Goal: Information Seeking & Learning: Learn about a topic

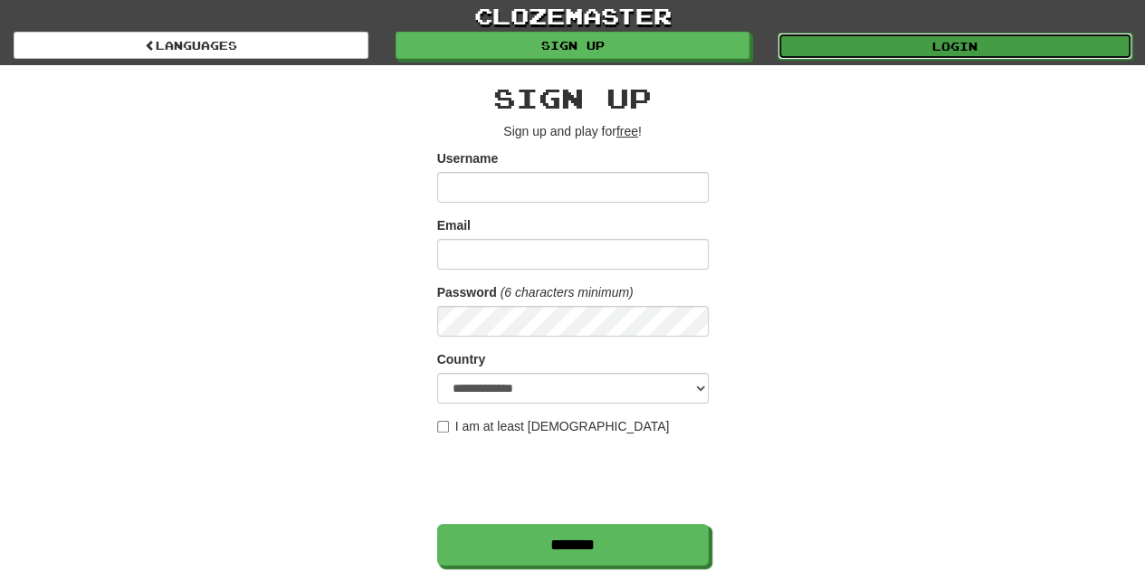
click at [813, 43] on link "Login" at bounding box center [955, 46] width 355 height 27
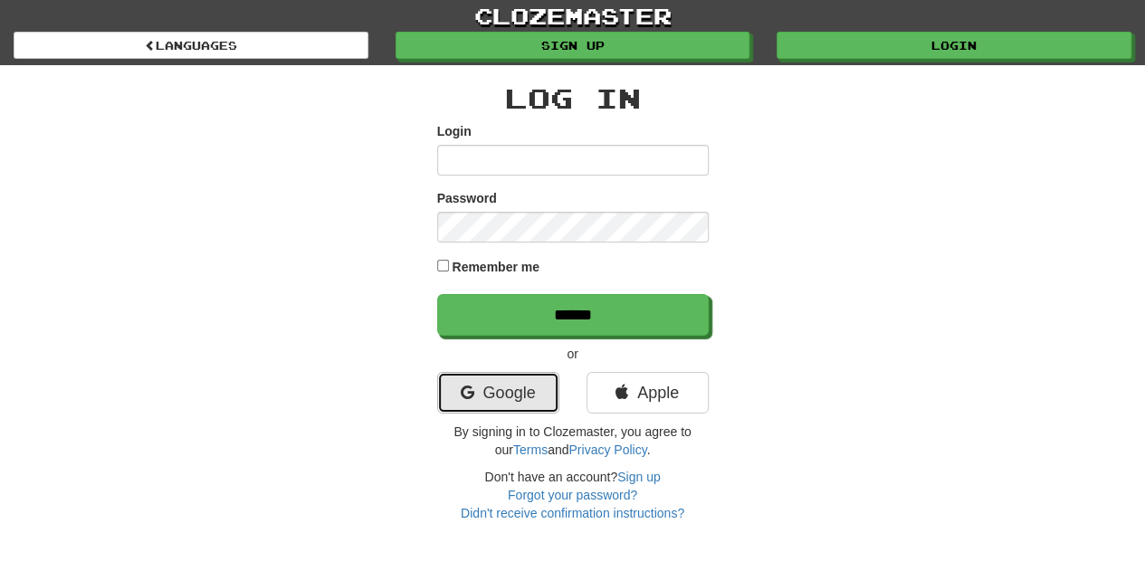
click at [473, 389] on link "Google" at bounding box center [498, 393] width 122 height 42
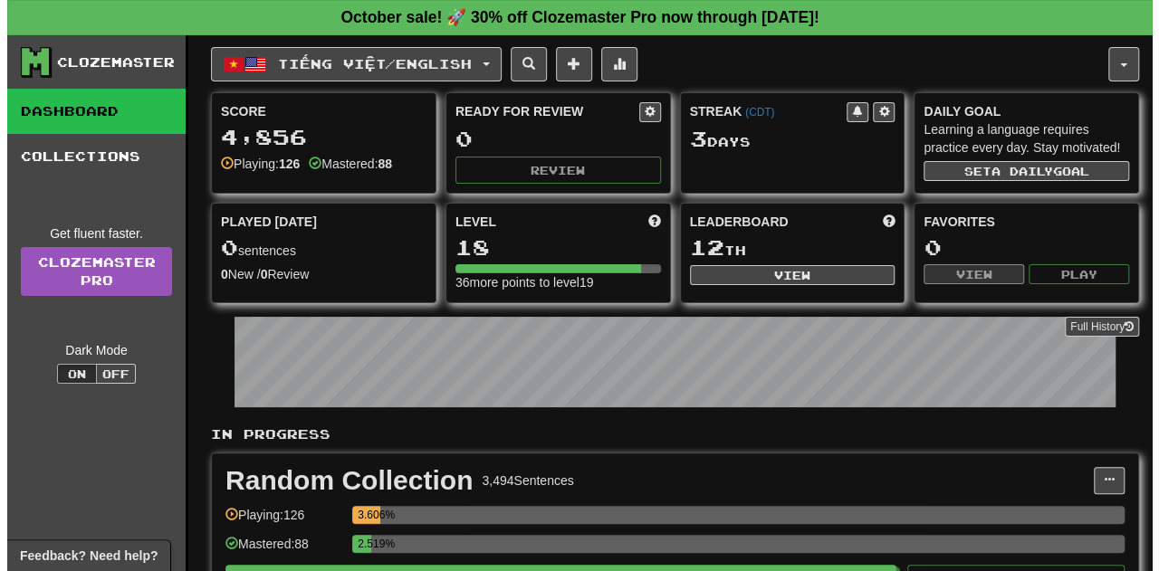
scroll to position [163, 0]
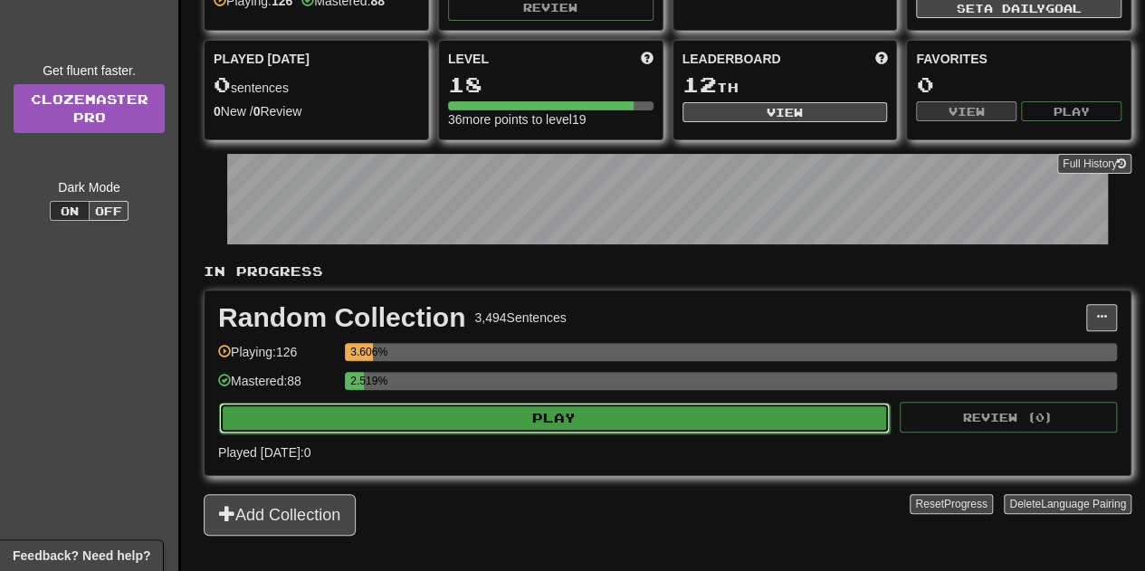
click at [448, 413] on button "Play" at bounding box center [554, 418] width 671 height 31
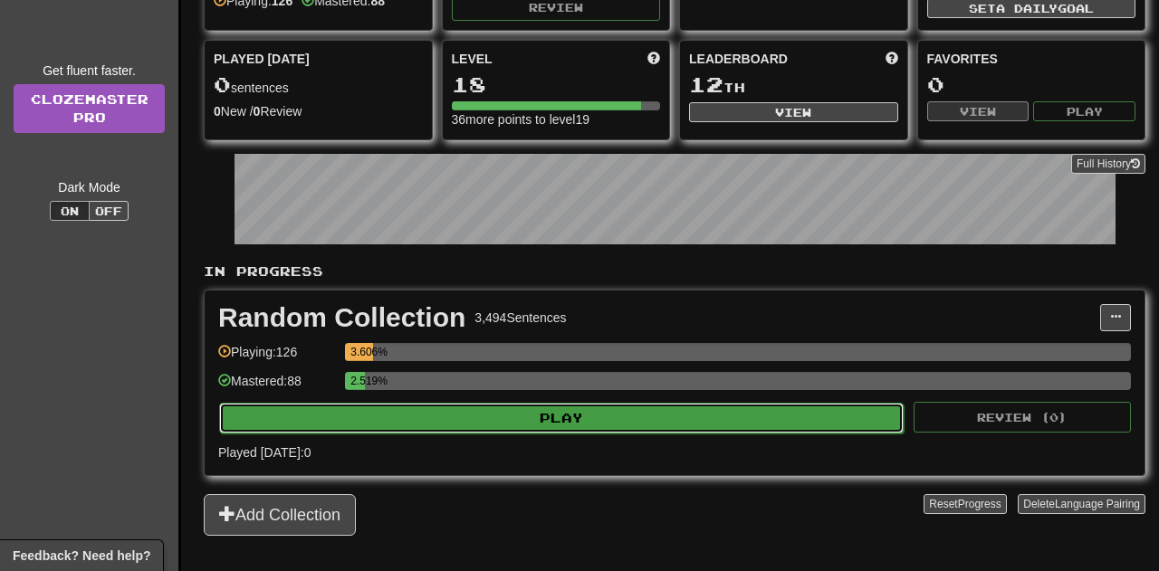
select select "**"
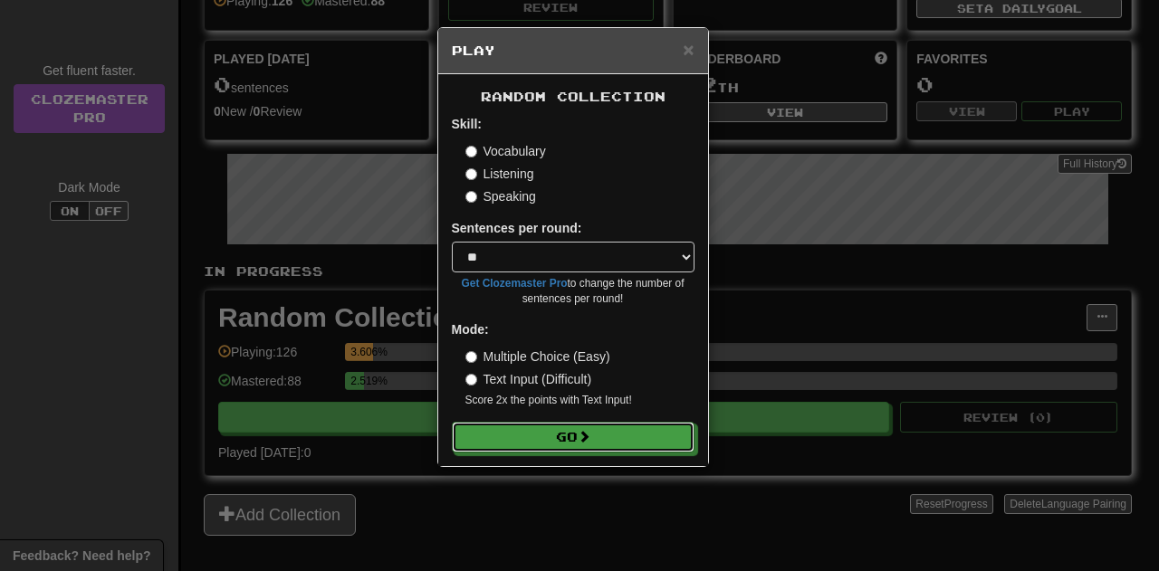
click at [561, 434] on button "Go" at bounding box center [573, 437] width 243 height 31
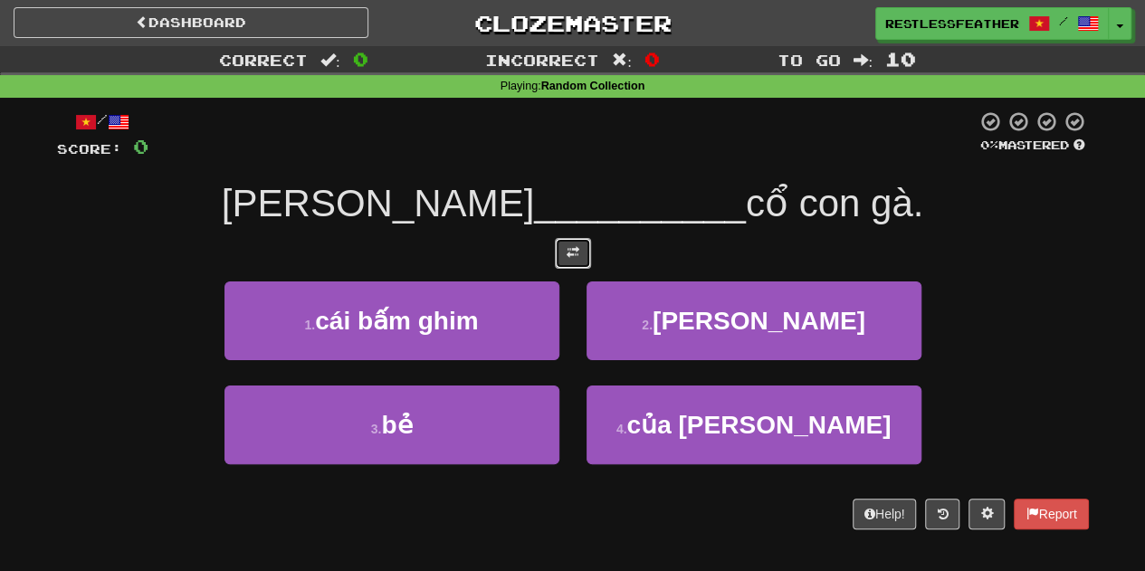
click at [574, 256] on span at bounding box center [573, 252] width 13 height 13
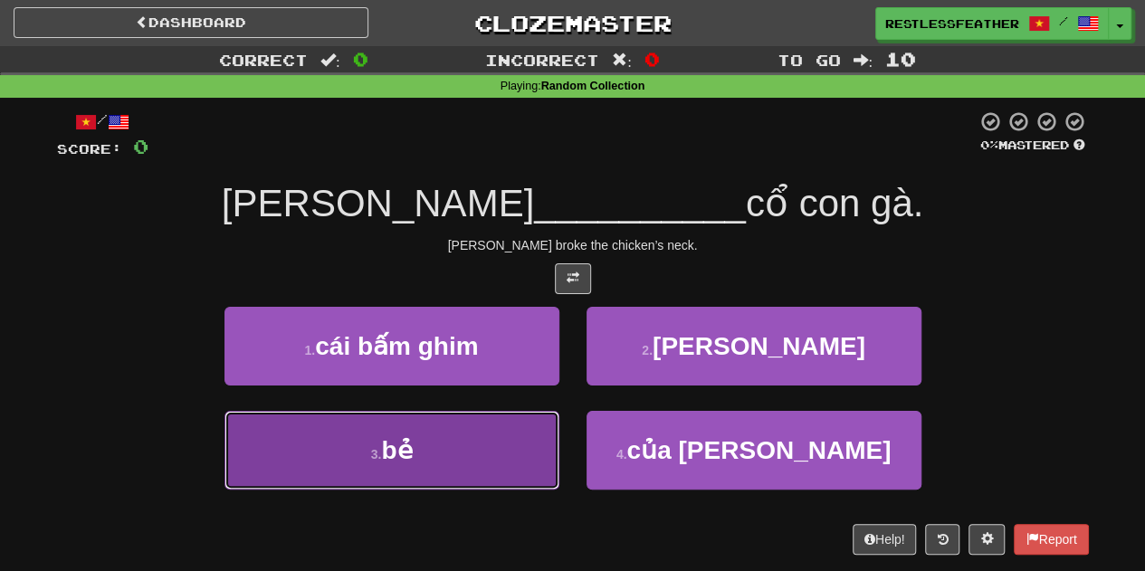
click at [503, 441] on button "3 . bẻ" at bounding box center [391, 450] width 335 height 79
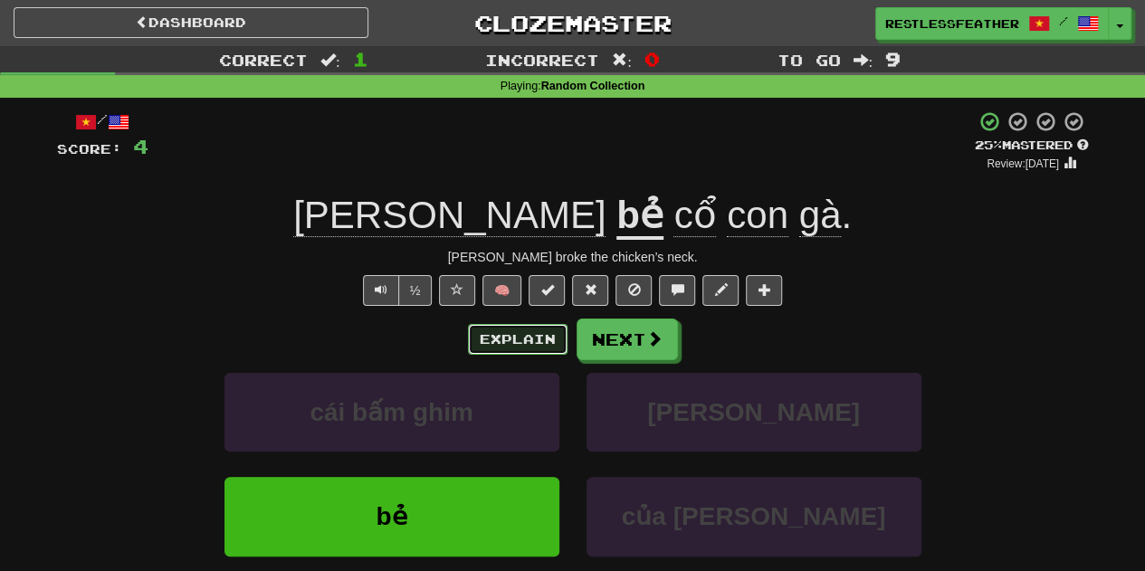
click at [532, 345] on button "Explain" at bounding box center [518, 339] width 100 height 31
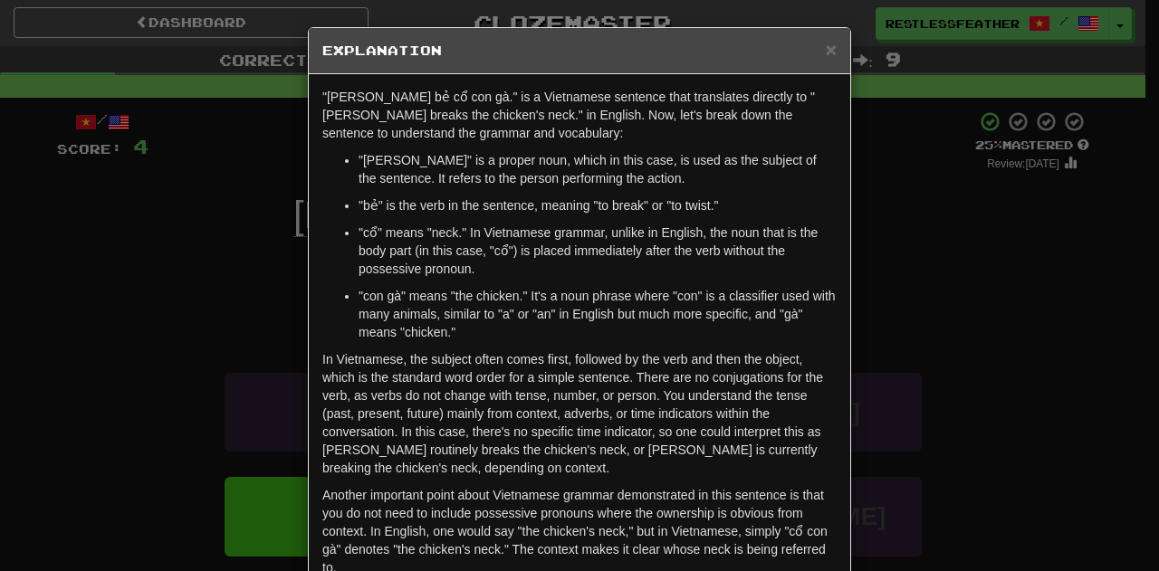
click at [151, 225] on div "× Explanation "Tom bẻ cổ con gà." is a Vietnamese sentence that translates dire…" at bounding box center [579, 285] width 1159 height 571
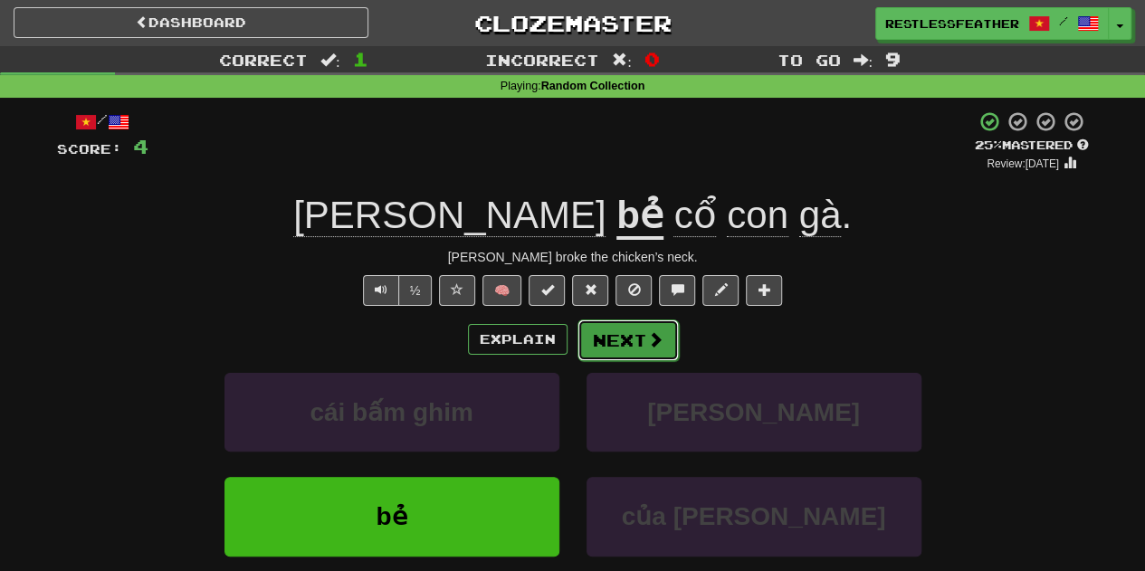
click at [613, 334] on button "Next" at bounding box center [627, 341] width 101 height 42
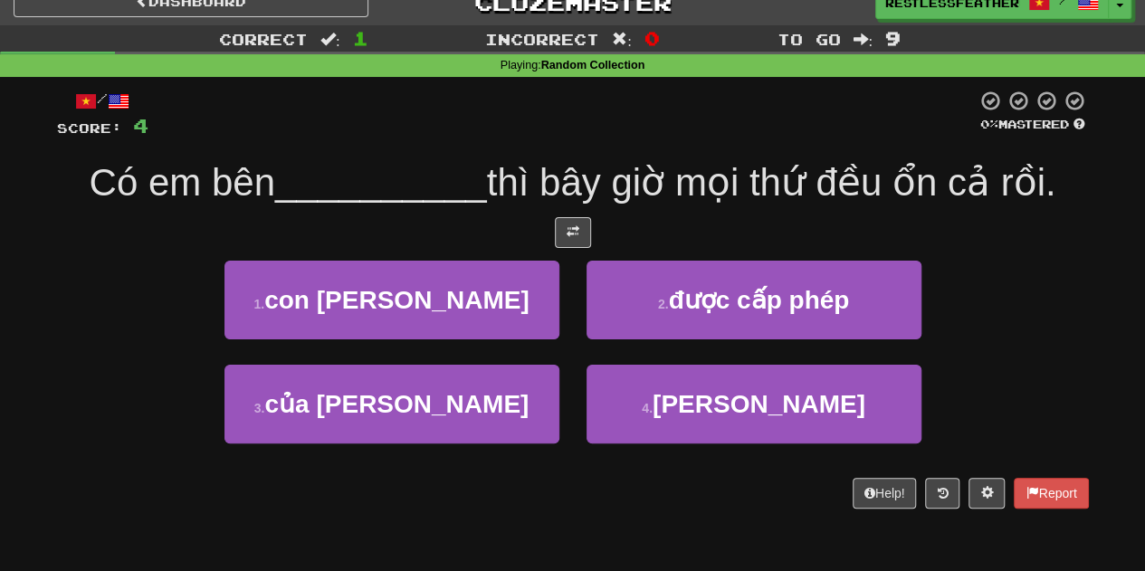
scroll to position [22, 0]
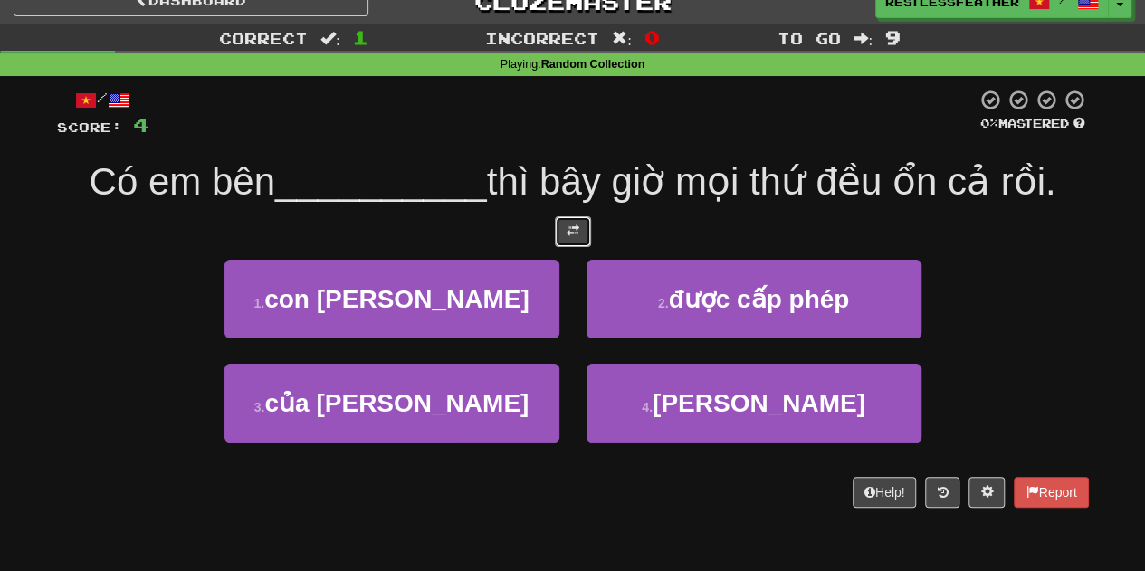
click at [579, 228] on button at bounding box center [573, 231] width 36 height 31
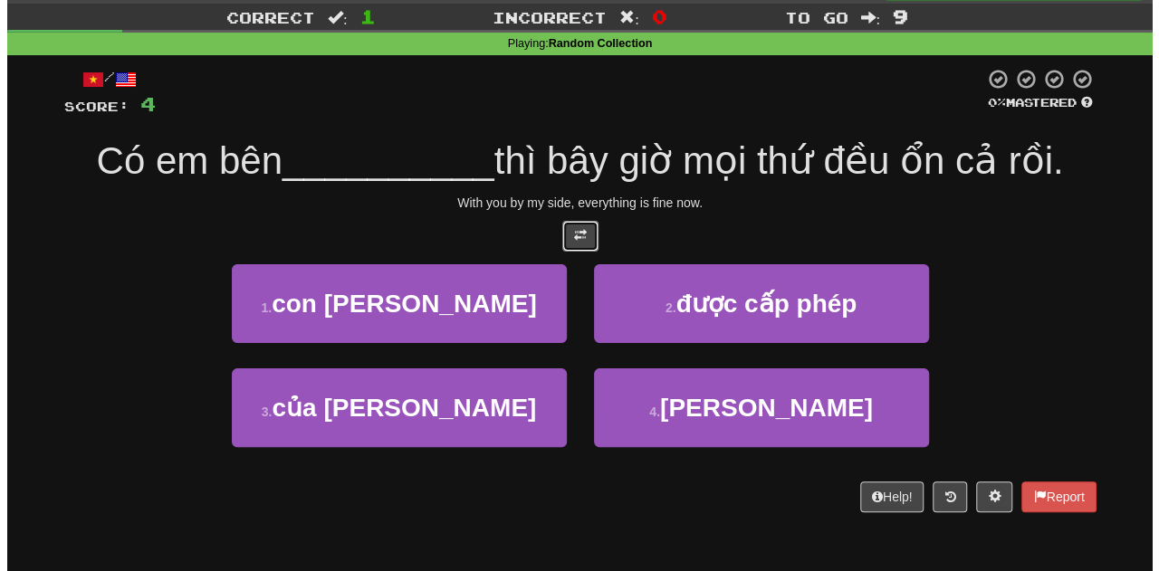
scroll to position [44, 0]
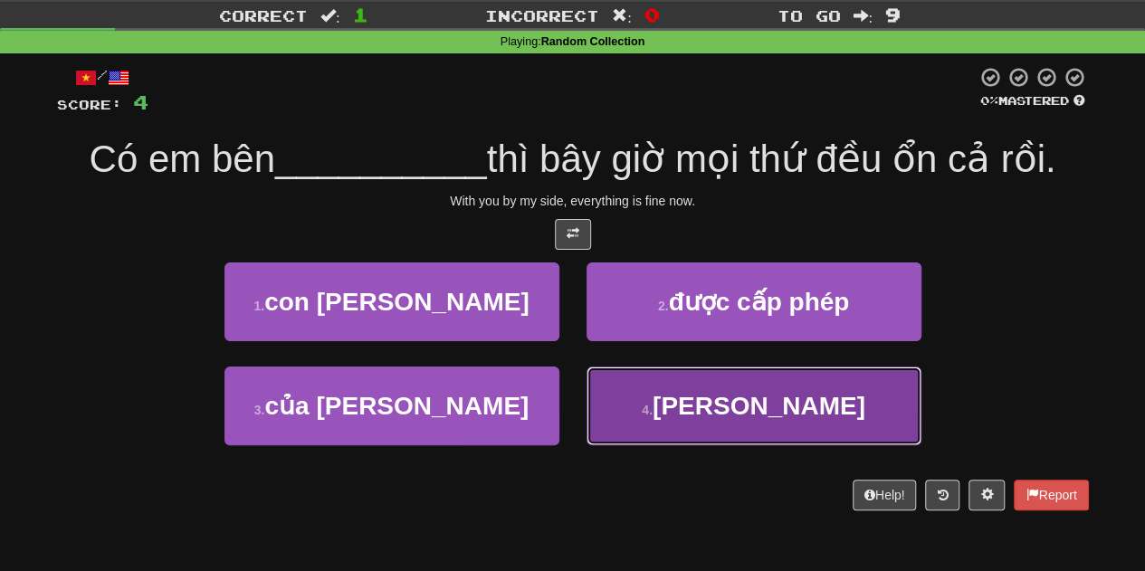
click at [659, 398] on button "4 . cạnh" at bounding box center [754, 406] width 335 height 79
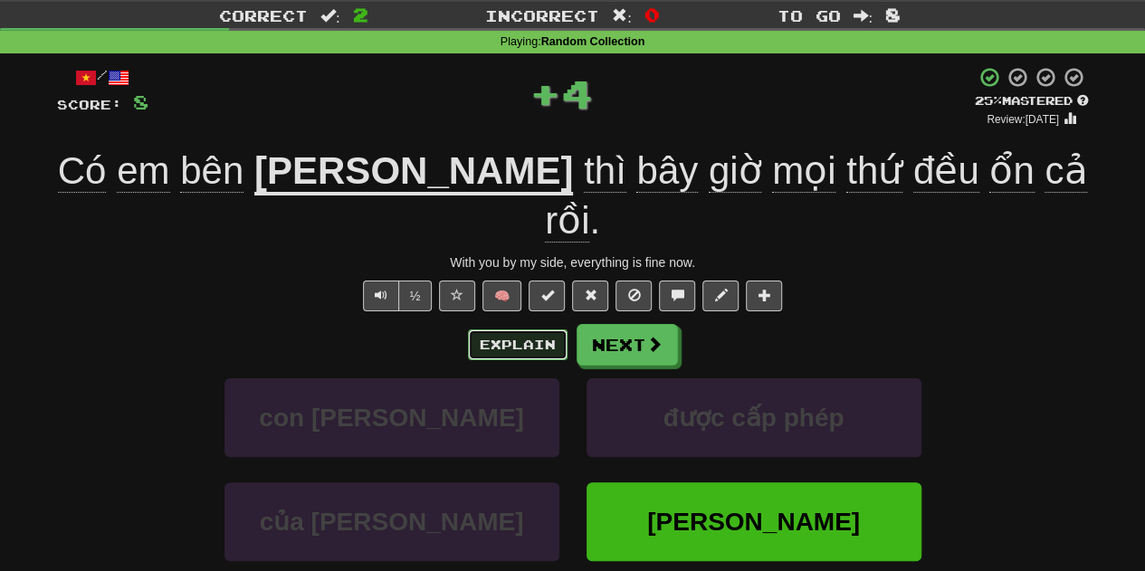
click at [534, 329] on button "Explain" at bounding box center [518, 344] width 100 height 31
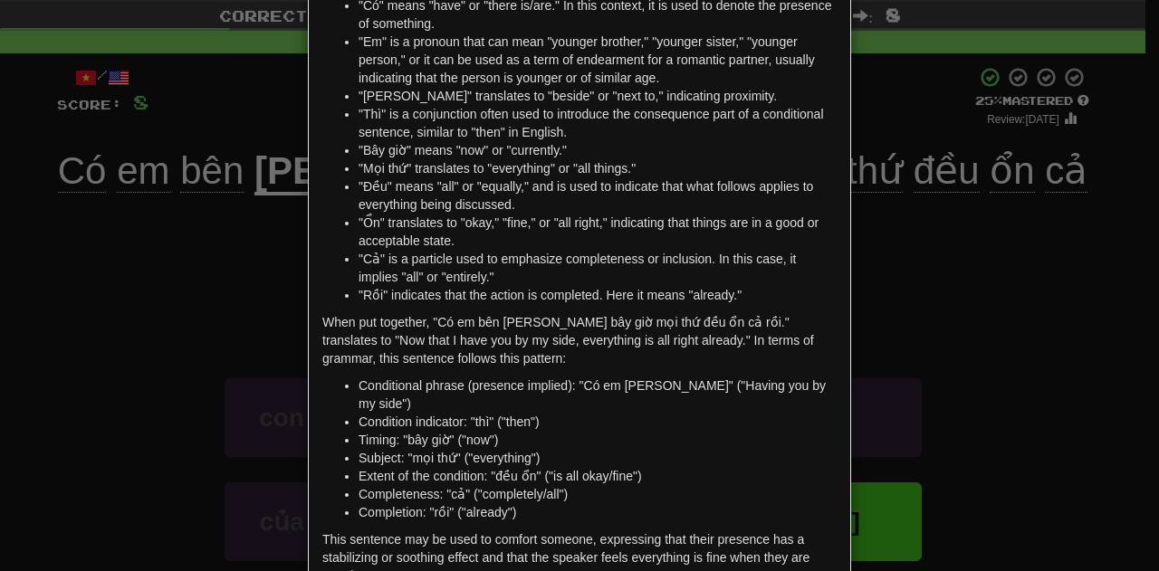
scroll to position [138, 0]
click at [955, 327] on div "× Explanation Certainly! Let's break down the Vietnamese sentence "Có em bên cạ…" at bounding box center [579, 285] width 1159 height 571
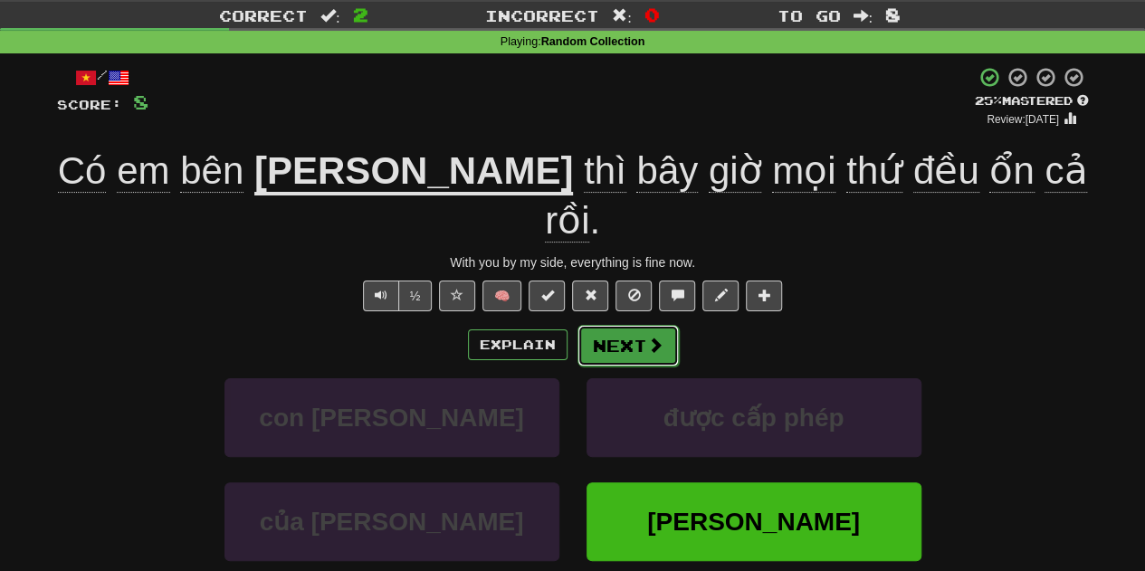
click at [607, 325] on button "Next" at bounding box center [627, 346] width 101 height 42
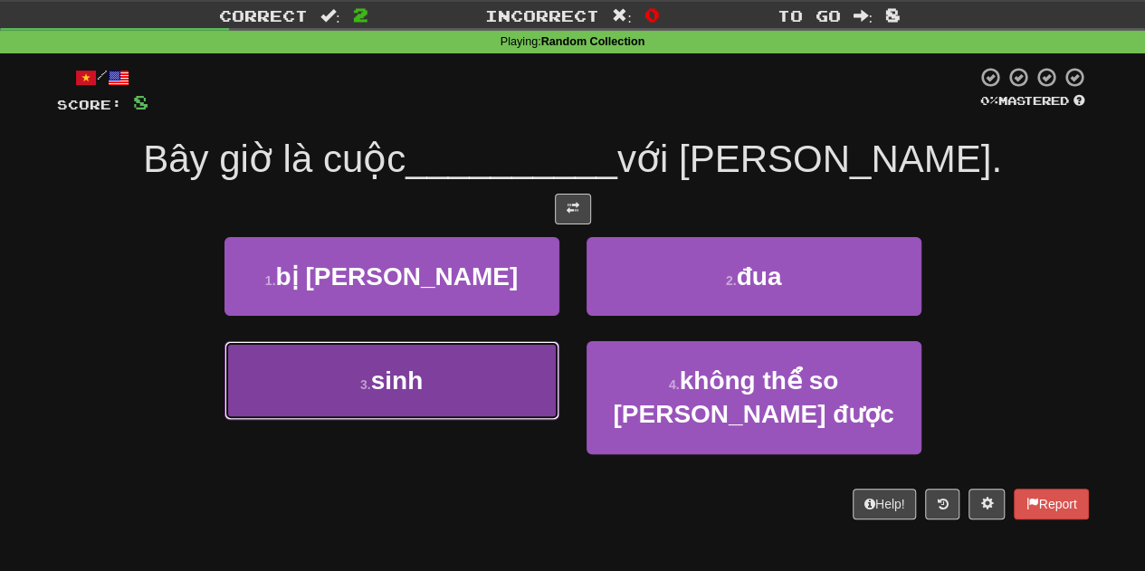
click at [485, 348] on button "3 . sinh" at bounding box center [391, 380] width 335 height 79
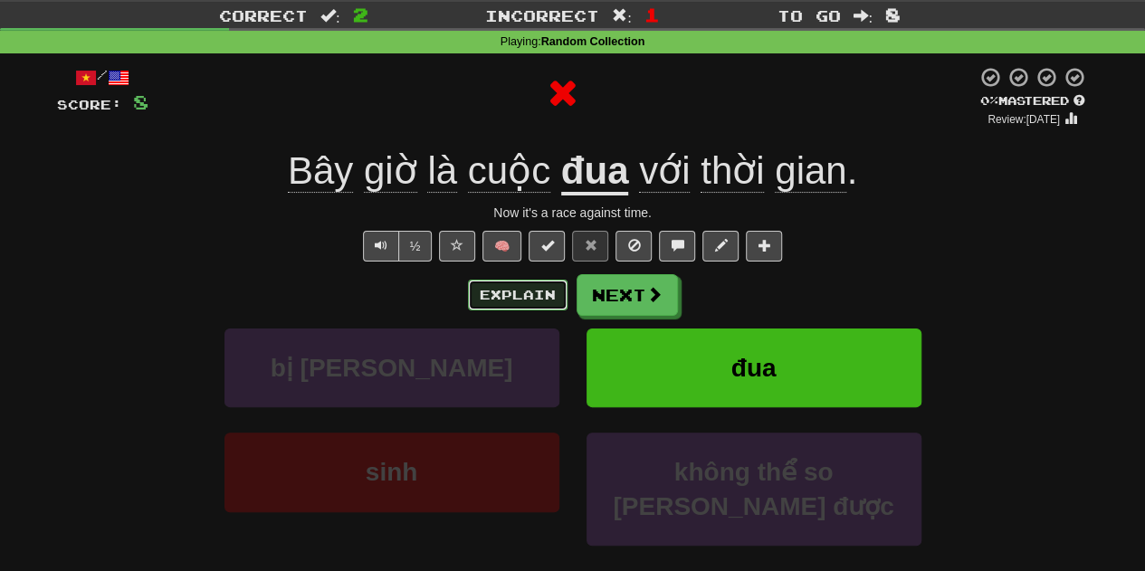
click at [548, 294] on button "Explain" at bounding box center [518, 295] width 100 height 31
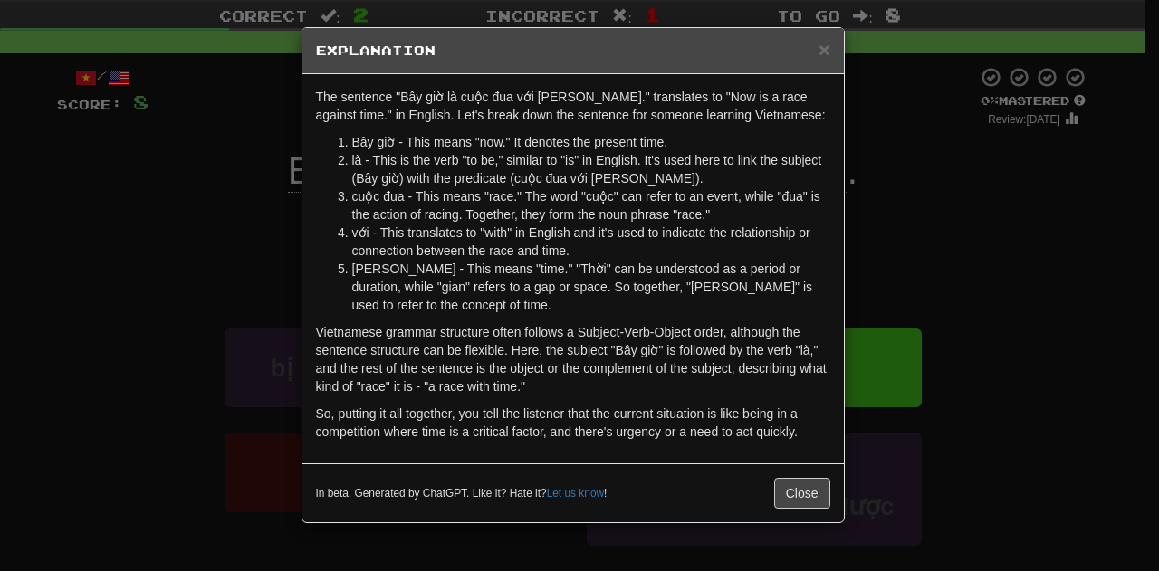
click at [898, 148] on div "× Explanation The sentence "Bây giờ là cuộc đua với thời gian." translates to "…" at bounding box center [579, 285] width 1159 height 571
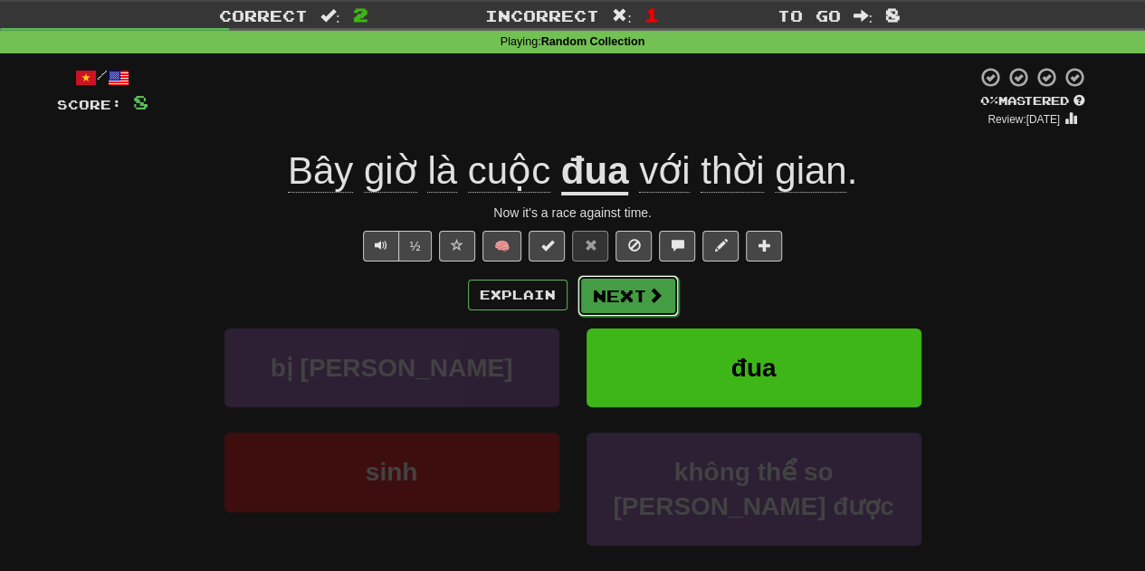
click at [655, 294] on span at bounding box center [655, 295] width 16 height 16
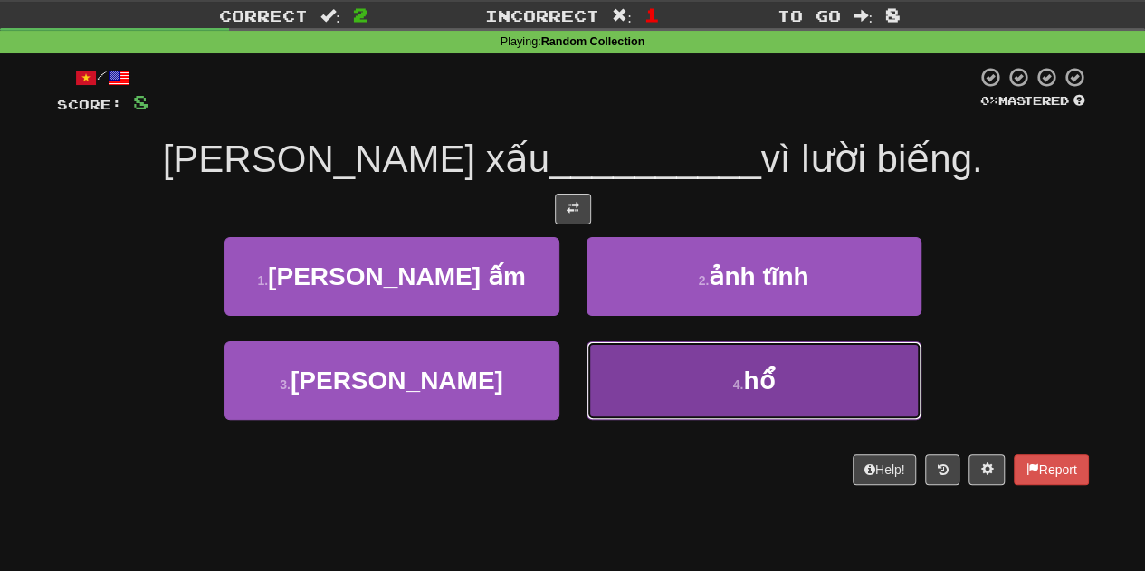
click at [666, 360] on button "4 . hổ" at bounding box center [754, 380] width 335 height 79
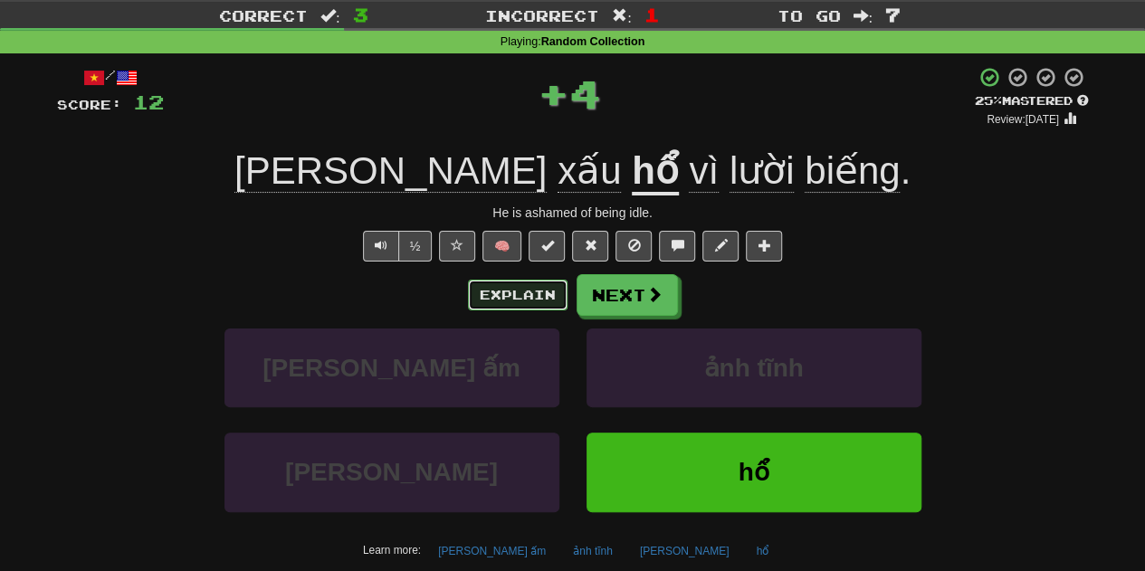
click at [513, 301] on button "Explain" at bounding box center [518, 295] width 100 height 31
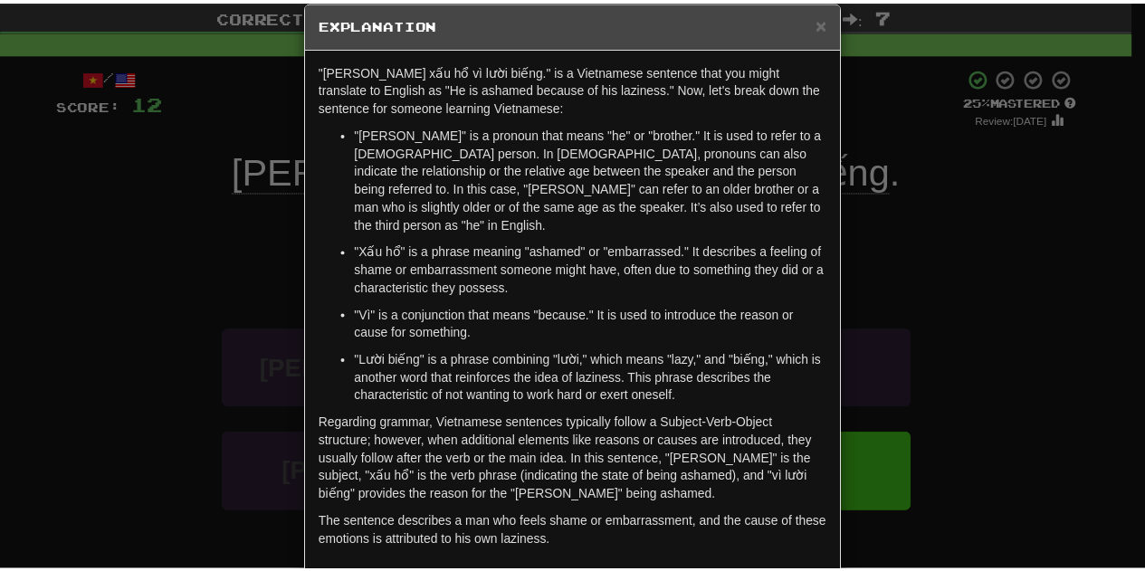
scroll to position [27, 0]
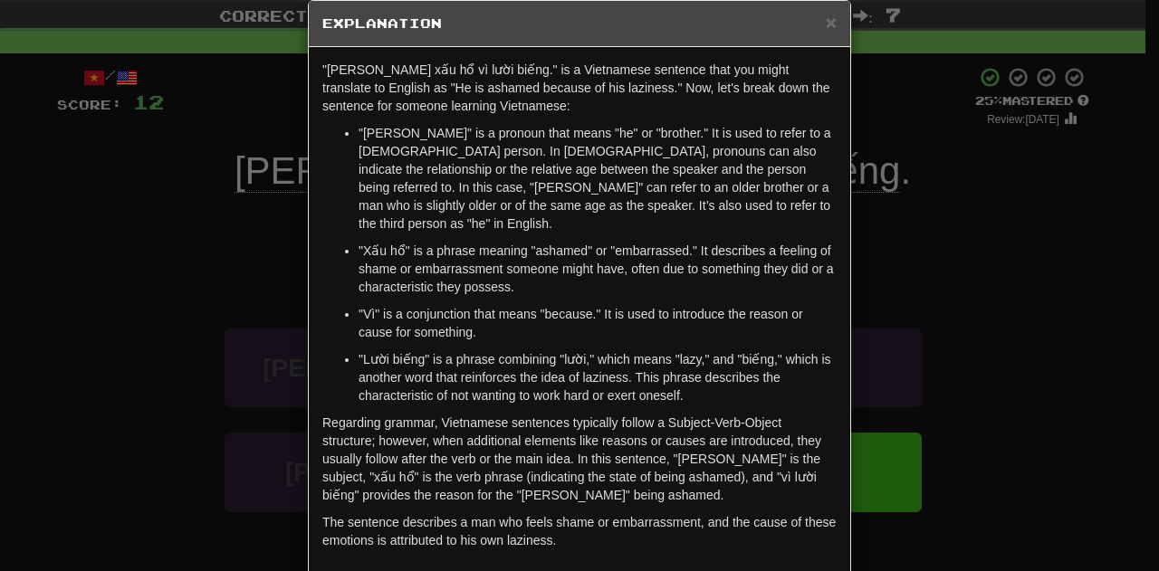
click at [940, 263] on div "× Explanation "Anh xấu hổ vì lười biếng." is a Vietnamese sentence that you mig…" at bounding box center [579, 285] width 1159 height 571
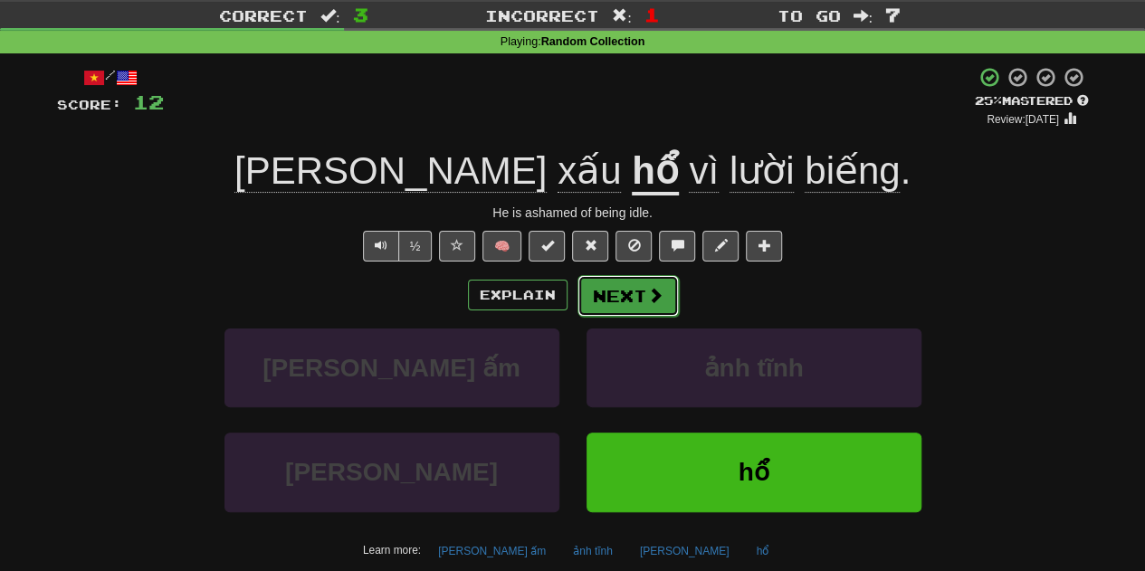
click at [596, 297] on button "Next" at bounding box center [627, 296] width 101 height 42
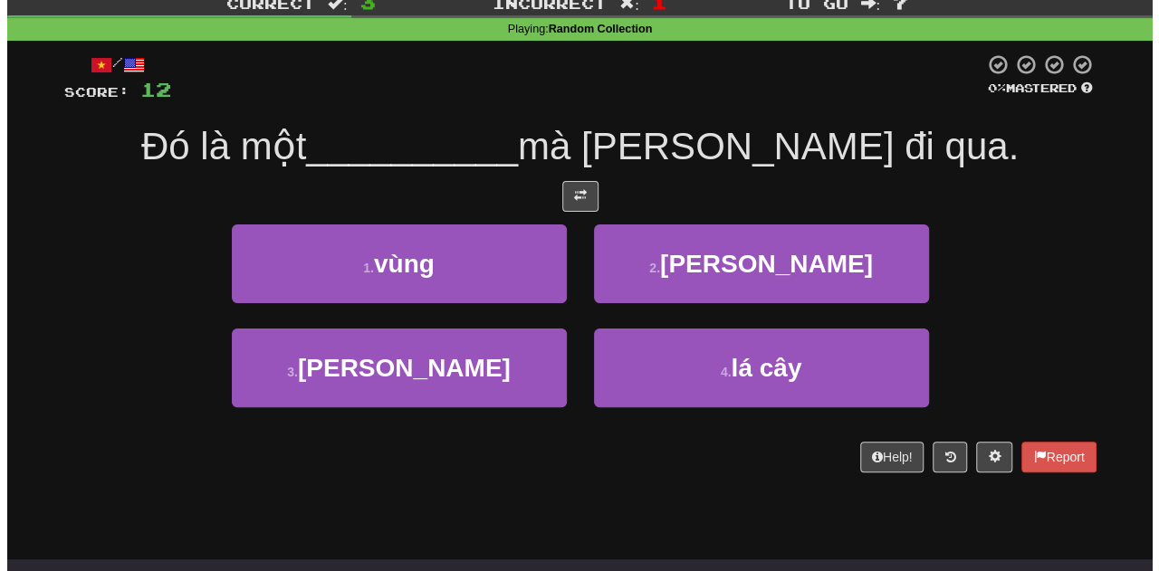
scroll to position [59, 0]
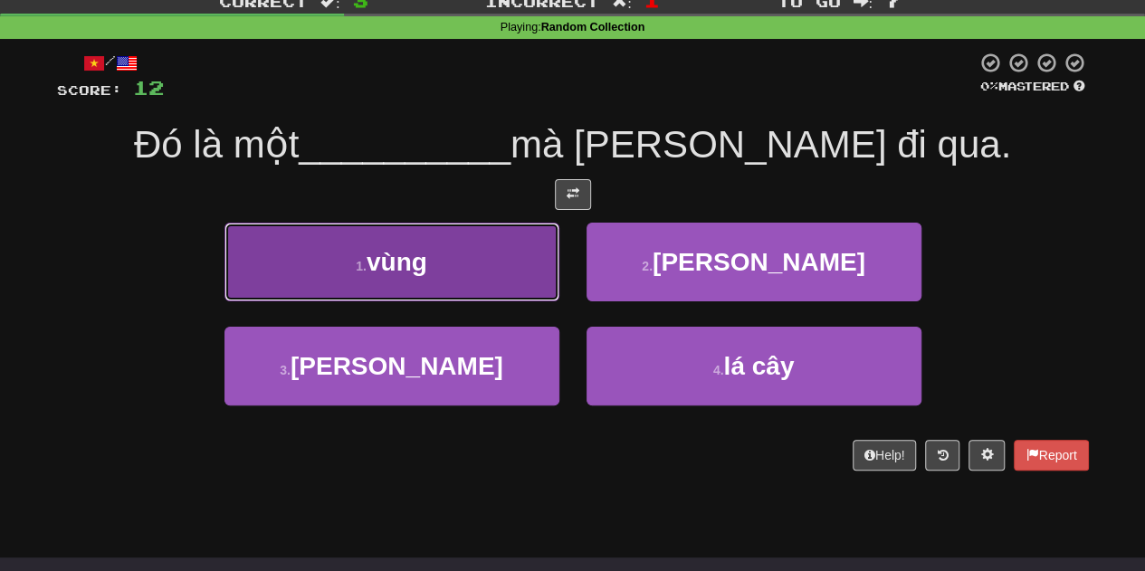
click at [501, 253] on button "1 . vùng" at bounding box center [391, 262] width 335 height 79
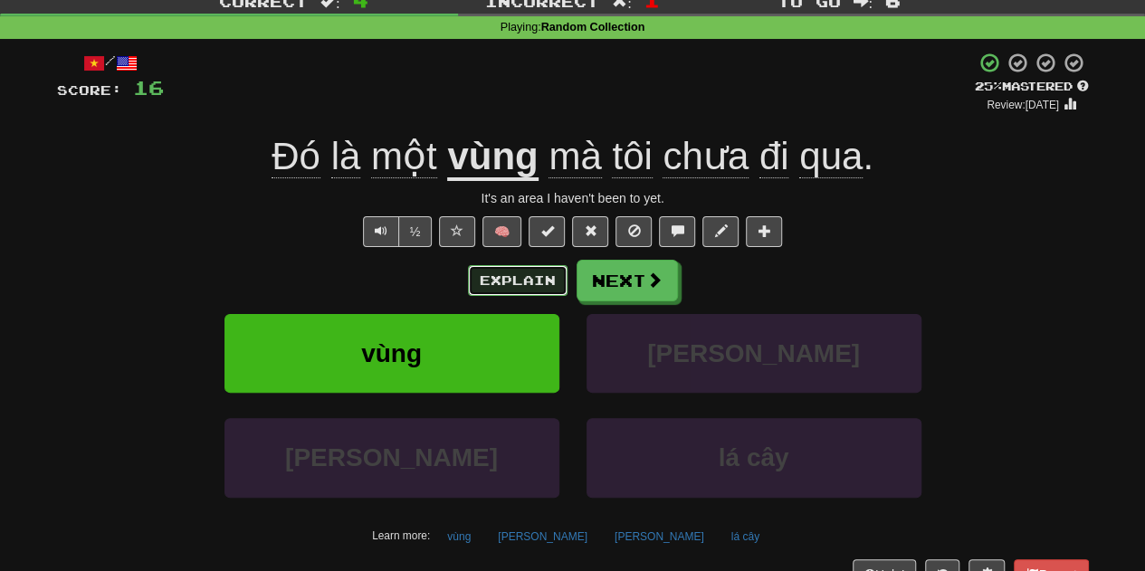
click at [511, 282] on button "Explain" at bounding box center [518, 280] width 100 height 31
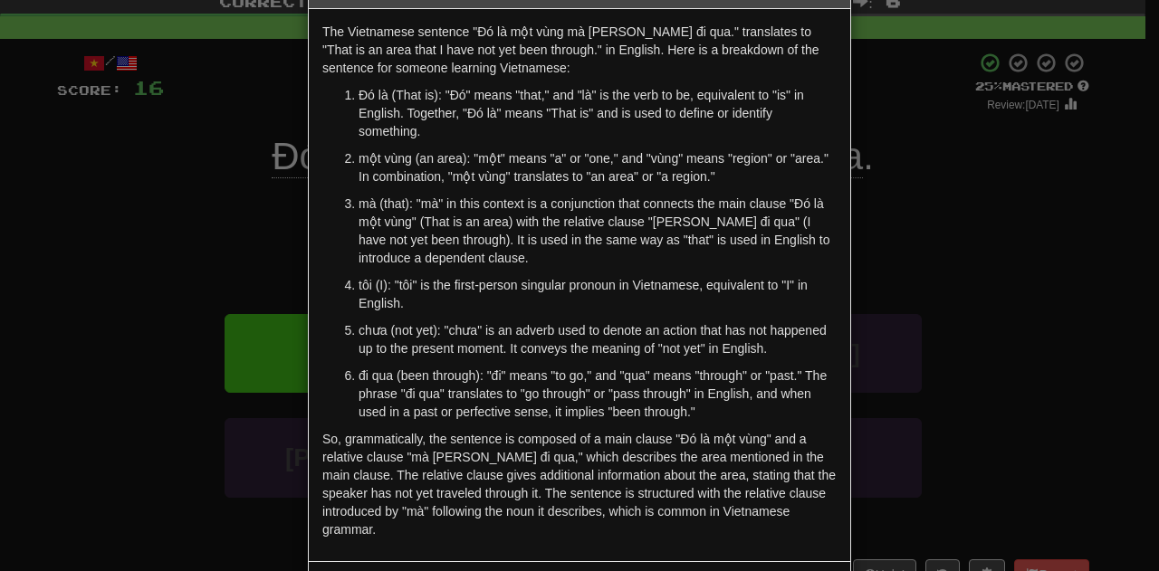
scroll to position [79, 0]
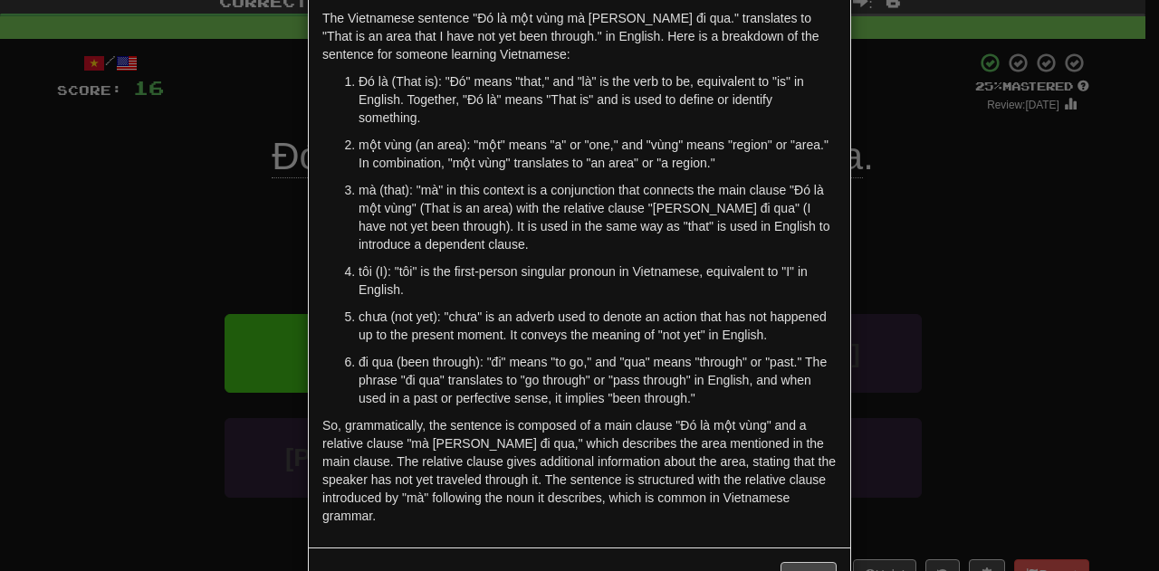
click at [1028, 208] on div "× Explanation The Vietnamese sentence "Đó là một vùng mà tôi chưa đi qua." tran…" at bounding box center [579, 285] width 1159 height 571
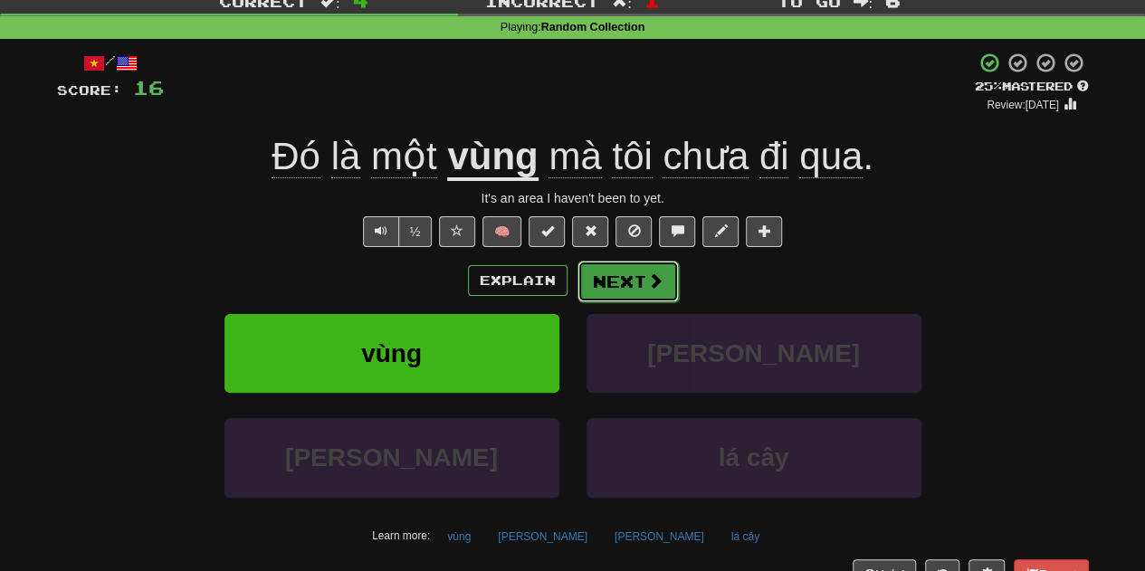
click at [634, 270] on button "Next" at bounding box center [627, 282] width 101 height 42
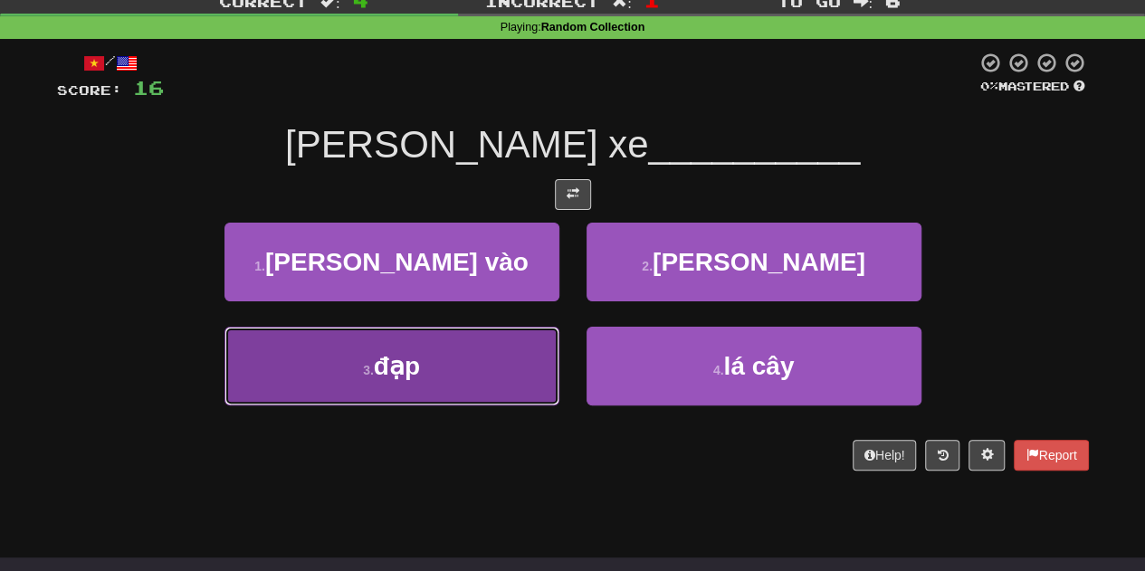
click at [501, 345] on button "3 . đạp" at bounding box center [391, 366] width 335 height 79
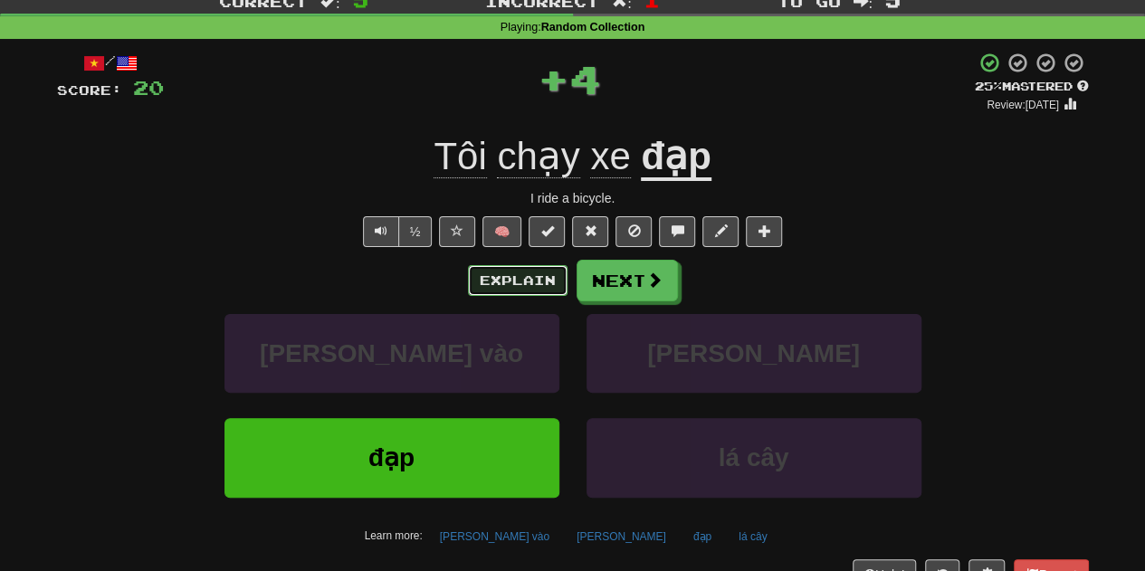
click at [525, 284] on button "Explain" at bounding box center [518, 280] width 100 height 31
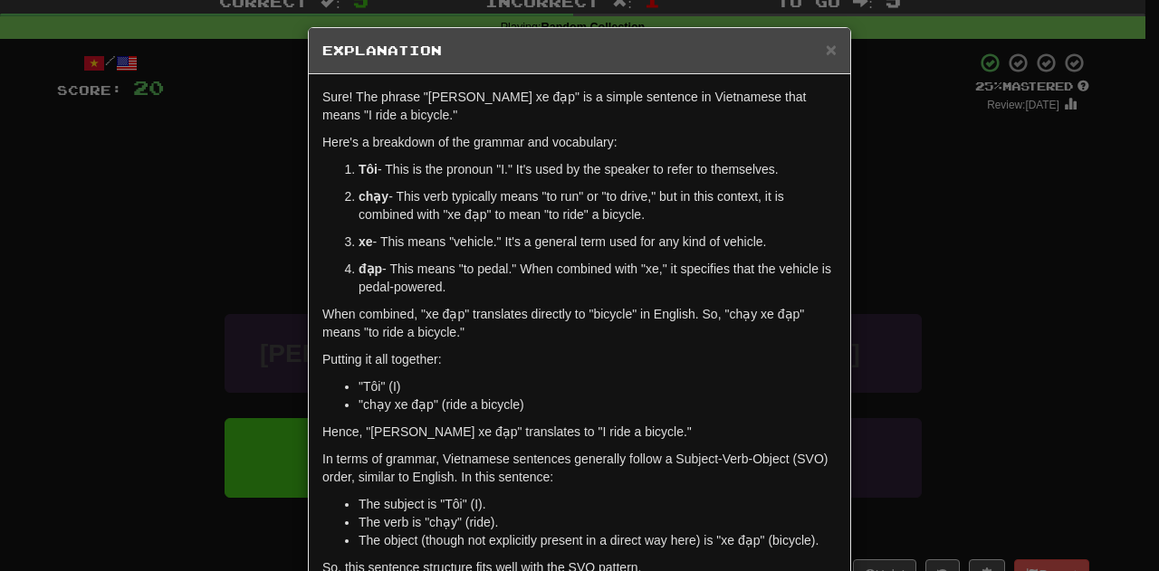
click at [881, 271] on div "× Explanation Sure! The phrase "Tôi chạy xe đạp" is a simple sentence in Vietna…" at bounding box center [579, 285] width 1159 height 571
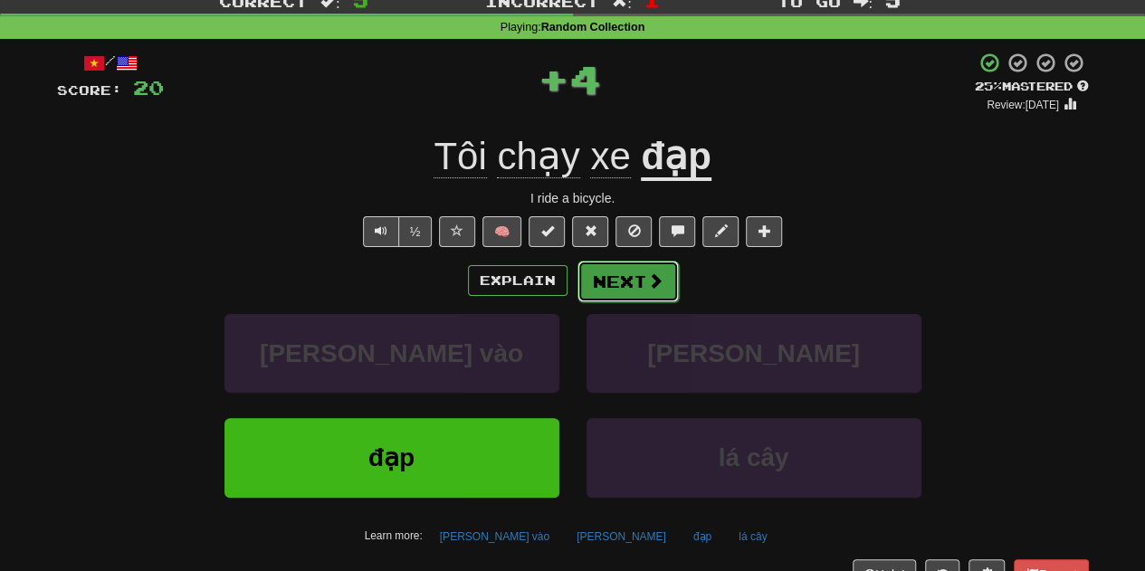
click at [670, 282] on button "Next" at bounding box center [627, 282] width 101 height 42
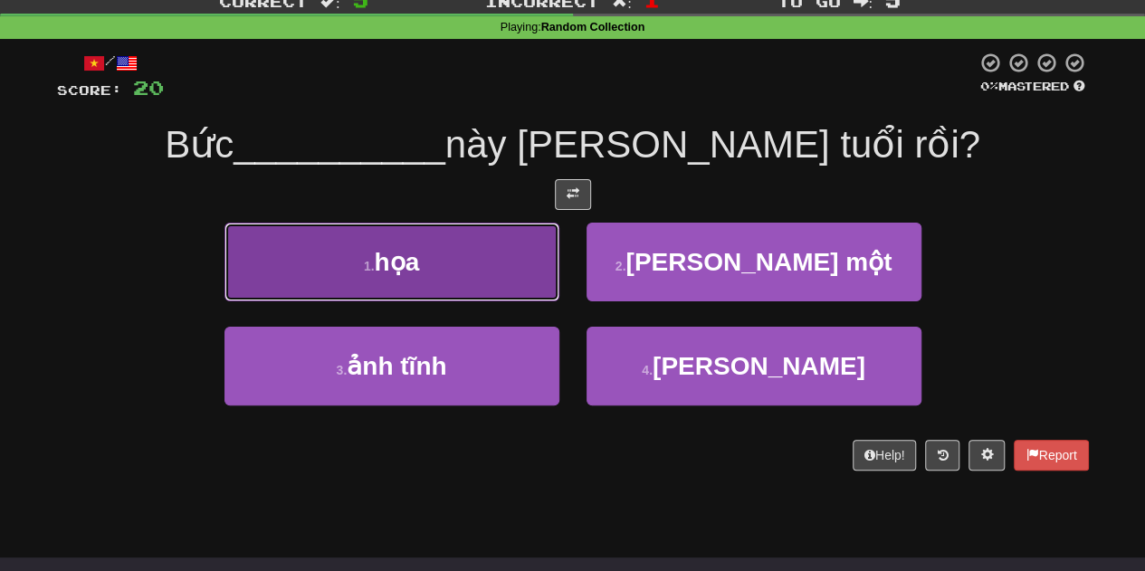
click at [405, 228] on button "1 . họa" at bounding box center [391, 262] width 335 height 79
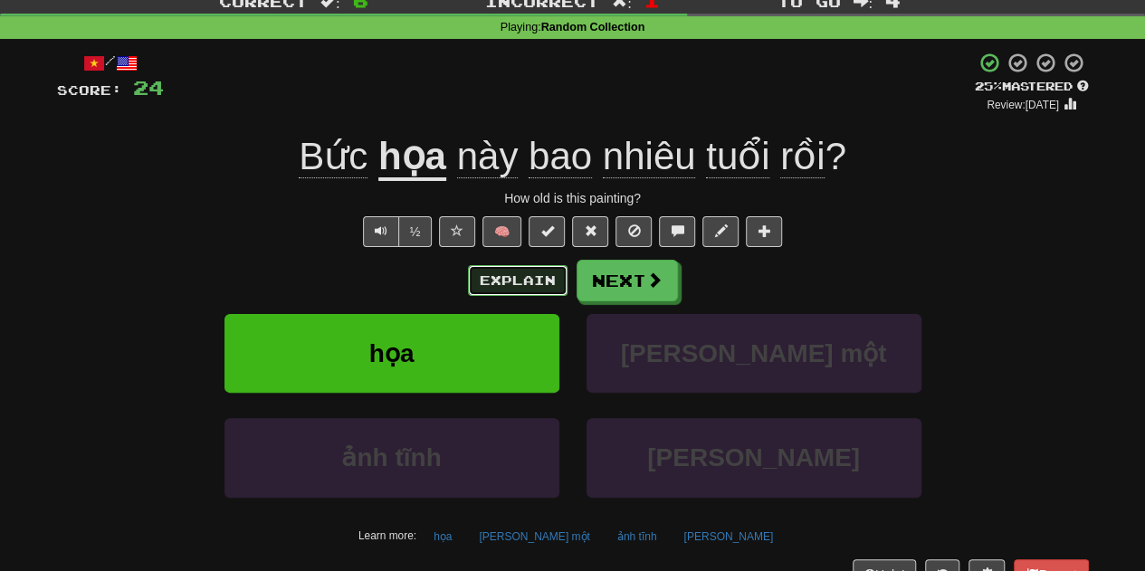
click at [516, 290] on button "Explain" at bounding box center [518, 280] width 100 height 31
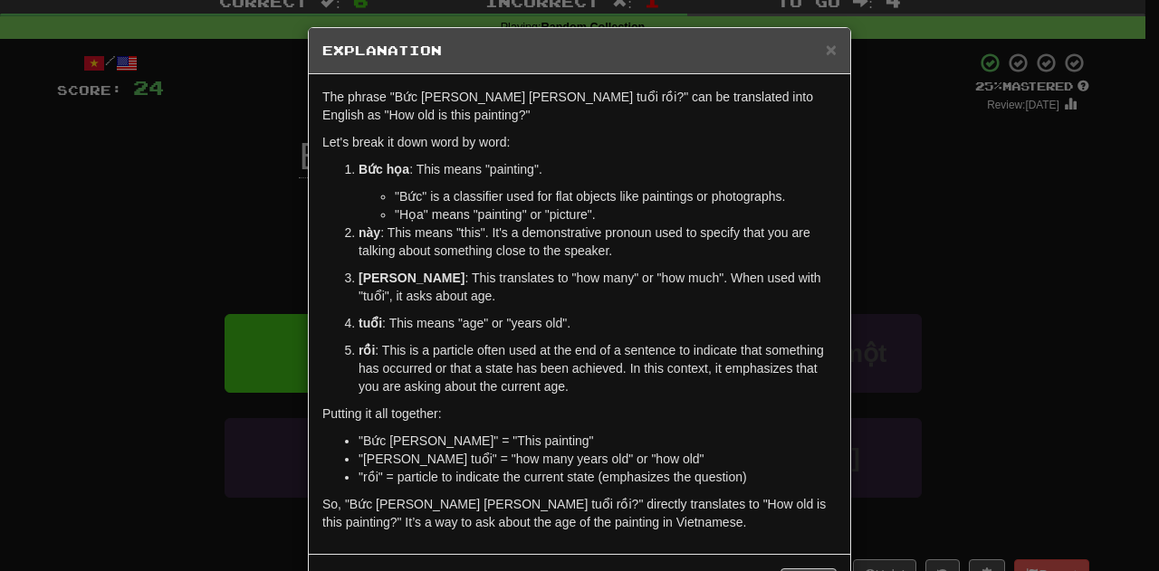
click at [885, 224] on div "× Explanation The phrase "Bức họa này bao nhiêu tuổi rồi?" can be translated in…" at bounding box center [579, 285] width 1159 height 571
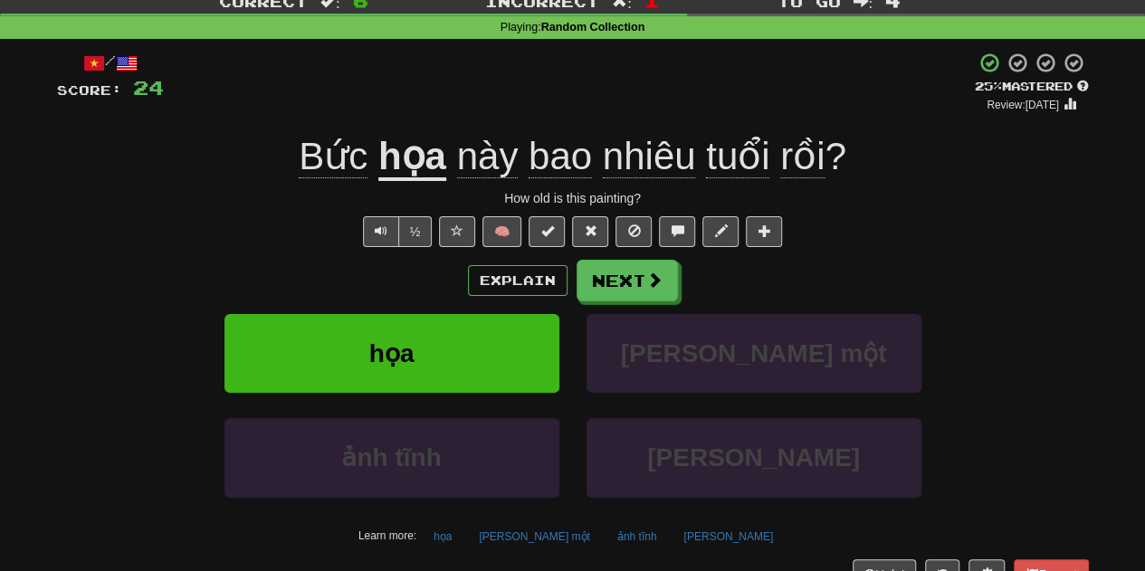
click at [638, 309] on div "Explain Next họa tháng mười một ảnh tĩnh tội nhân Learn more: họa tháng mười mộ…" at bounding box center [573, 405] width 1032 height 291
click at [663, 262] on button "Next" at bounding box center [627, 282] width 101 height 42
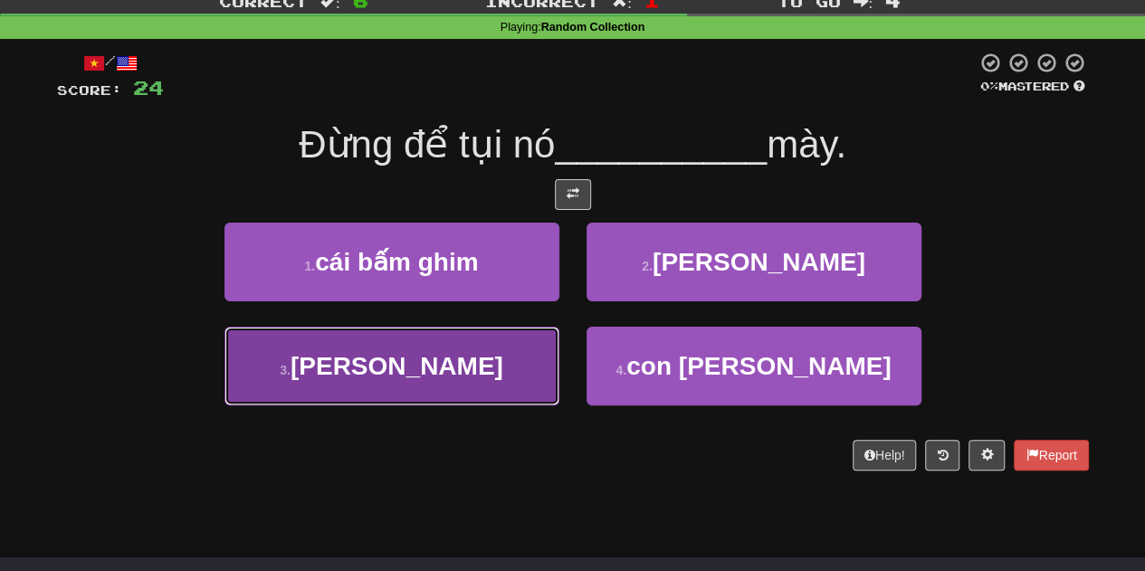
click at [463, 388] on button "3 . chơi" at bounding box center [391, 366] width 335 height 79
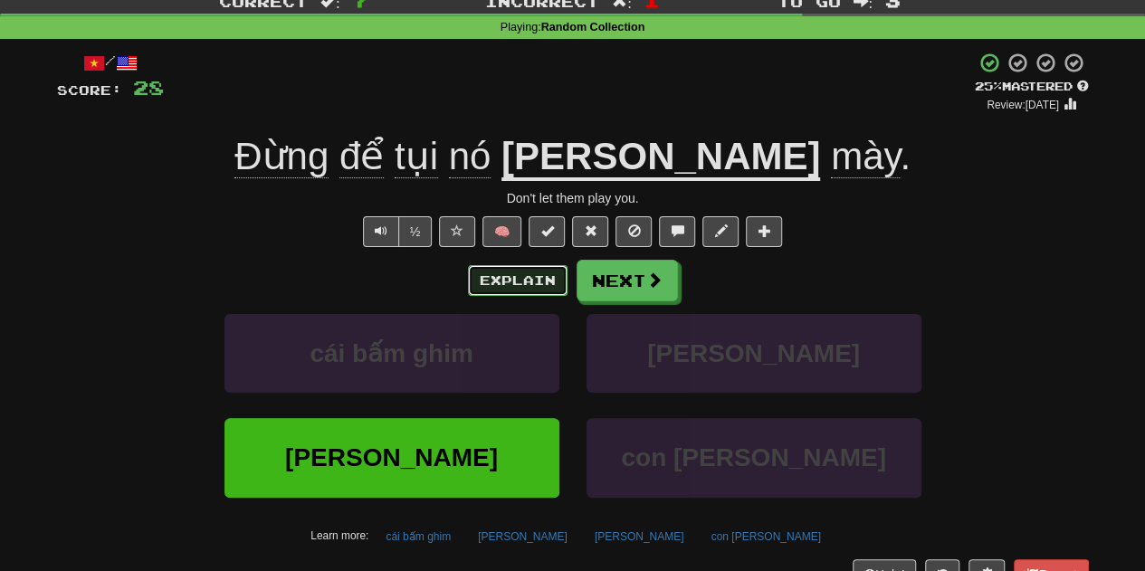
click at [525, 278] on button "Explain" at bounding box center [518, 280] width 100 height 31
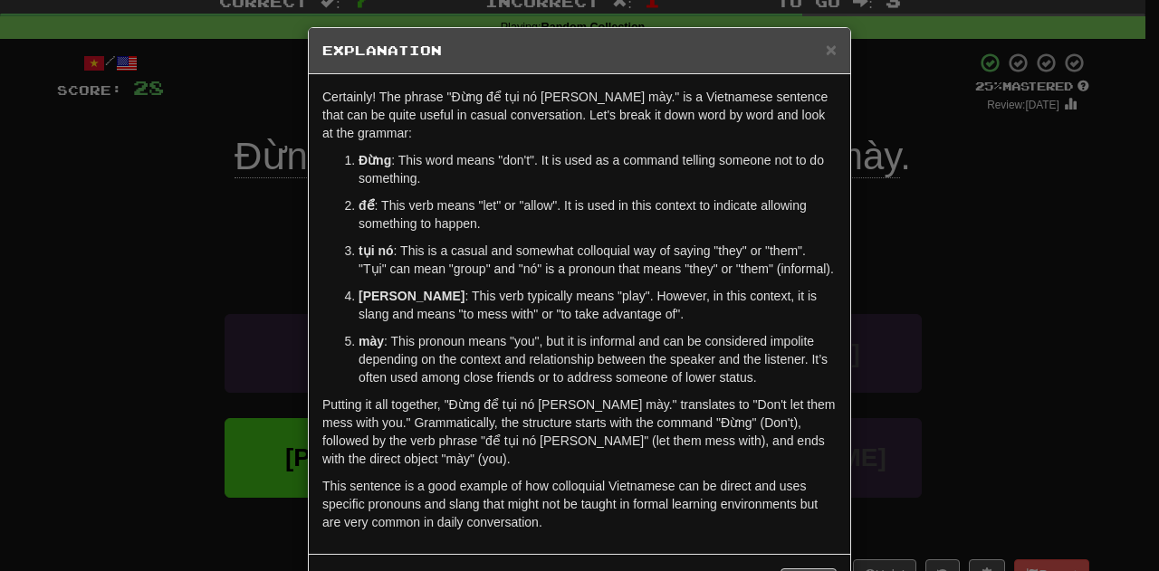
click at [1121, 247] on div "× Explanation Certainly! The phrase "Đừng để tụi nó chơi mày." is a Vietnamese …" at bounding box center [579, 285] width 1159 height 571
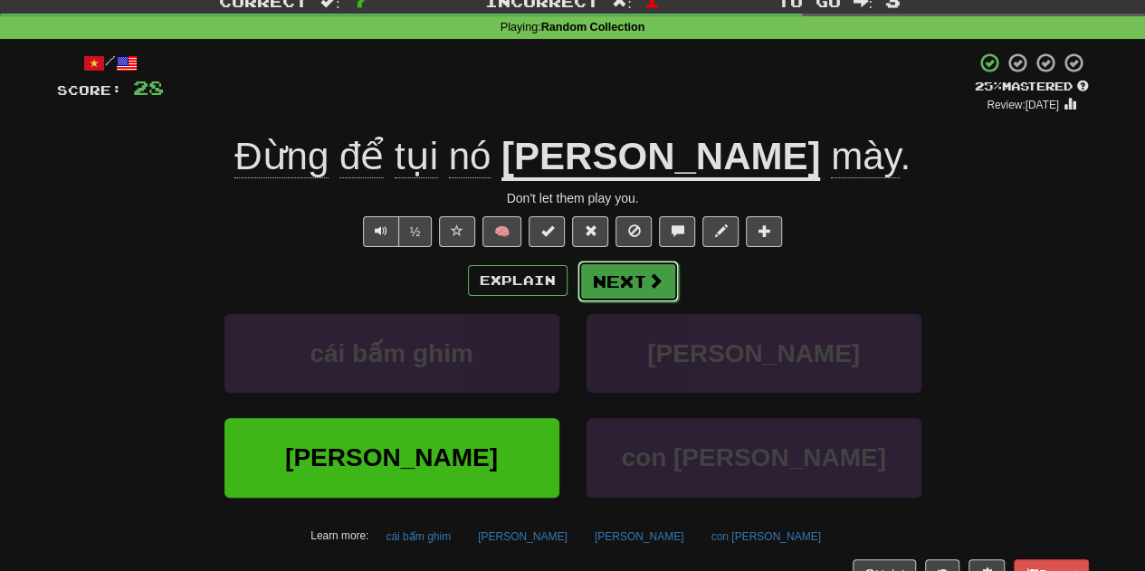
click at [626, 291] on button "Next" at bounding box center [627, 282] width 101 height 42
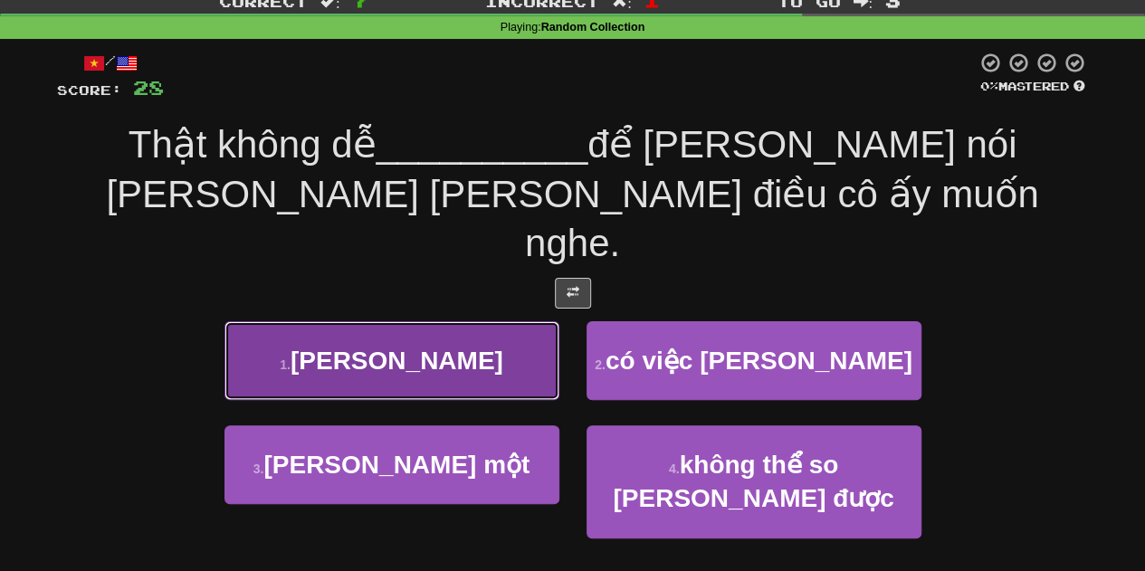
click at [506, 321] on button "1 . dàng" at bounding box center [391, 360] width 335 height 79
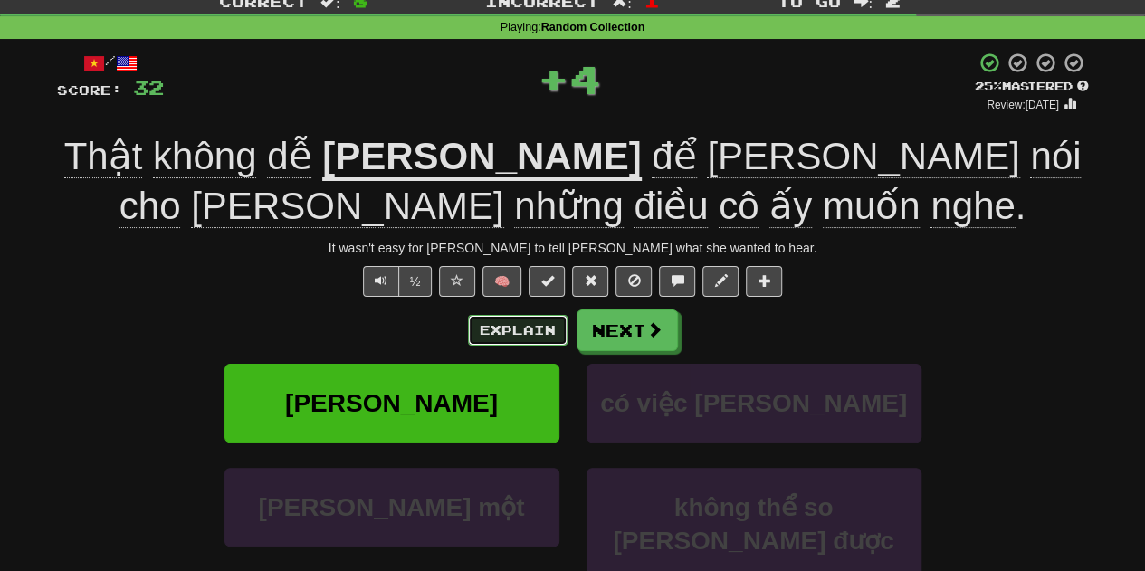
click at [533, 336] on button "Explain" at bounding box center [518, 330] width 100 height 31
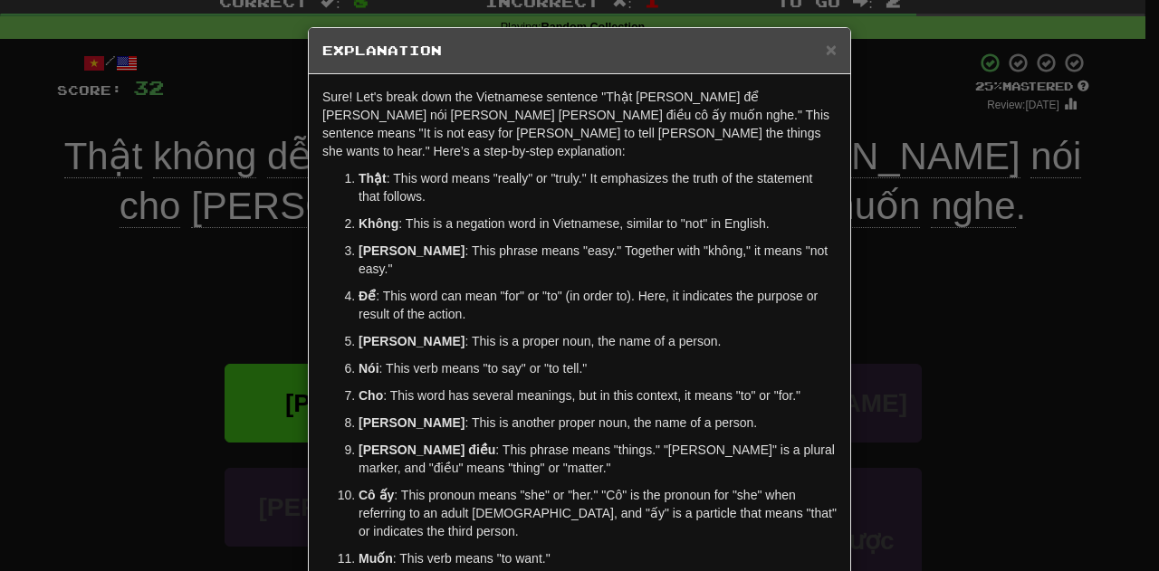
click at [997, 211] on div "× Explanation Sure! Let's break down the Vietnamese sentence "Thật không dễ dàn…" at bounding box center [579, 285] width 1159 height 571
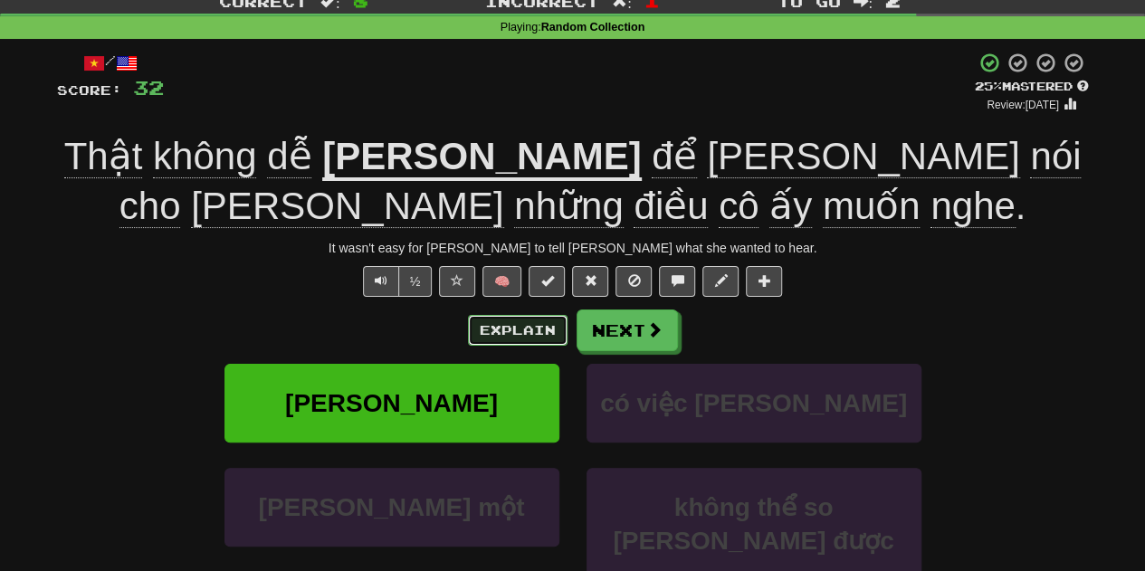
click at [529, 319] on button "Explain" at bounding box center [518, 330] width 100 height 31
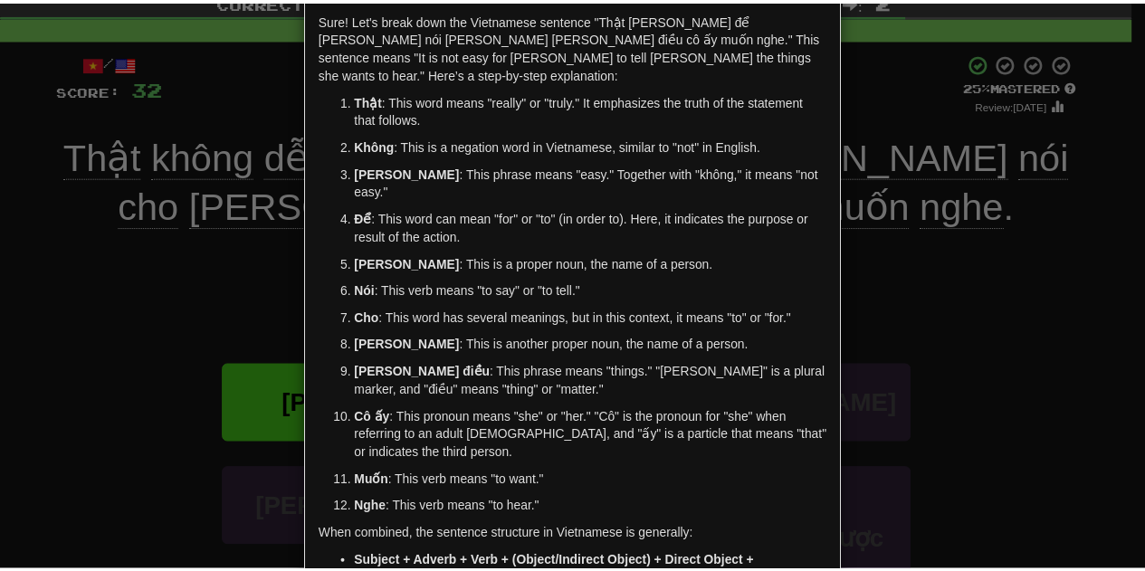
scroll to position [81, 0]
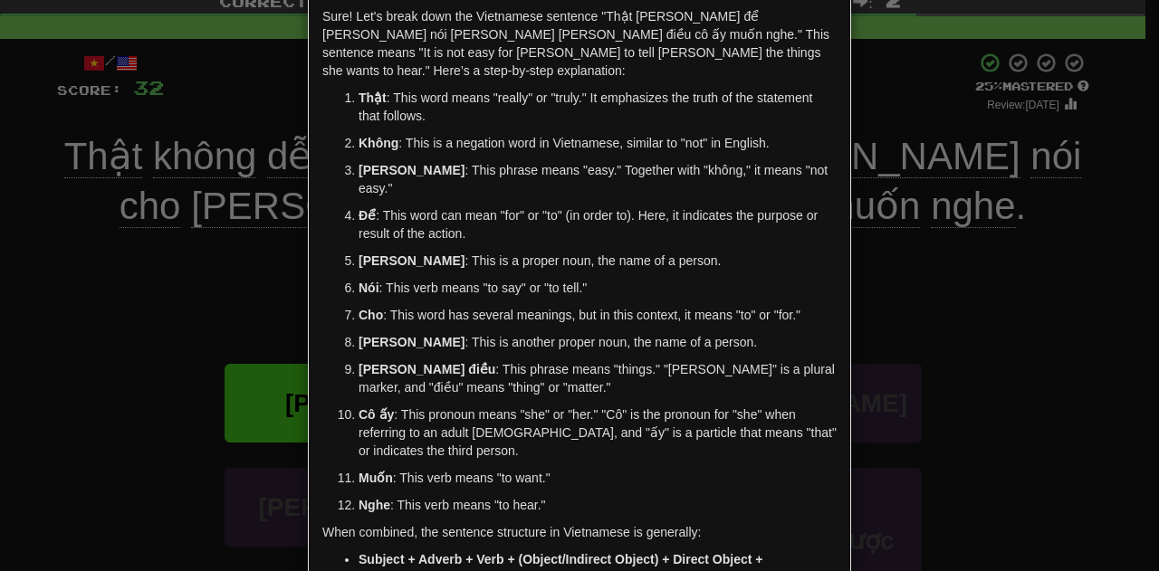
click at [882, 304] on div "× Explanation Sure! Let's break down the Vietnamese sentence "Thật không dễ dàn…" at bounding box center [579, 285] width 1159 height 571
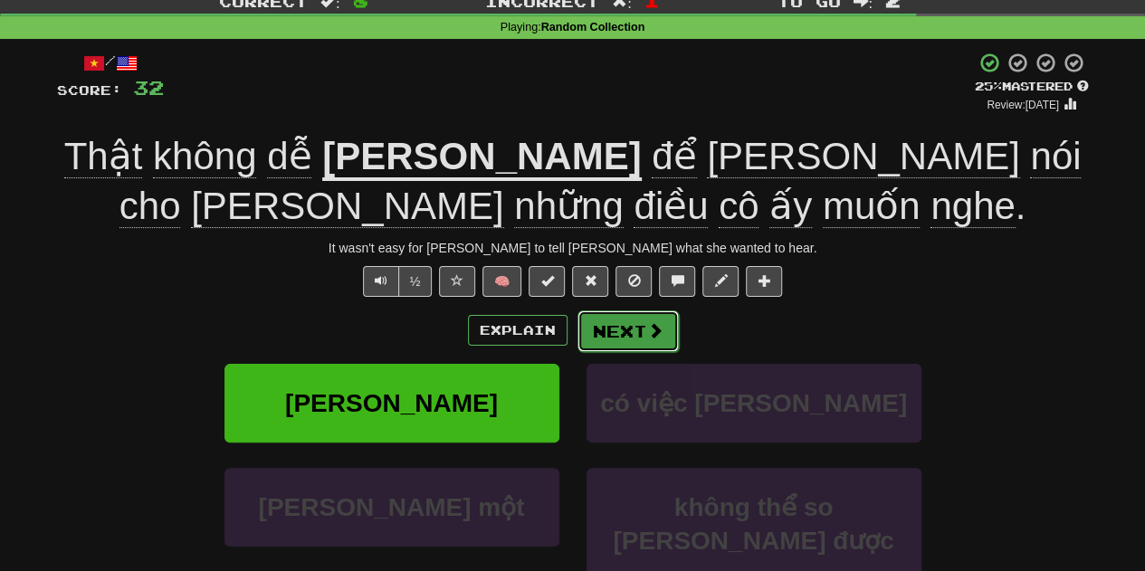
click at [616, 327] on button "Next" at bounding box center [627, 331] width 101 height 42
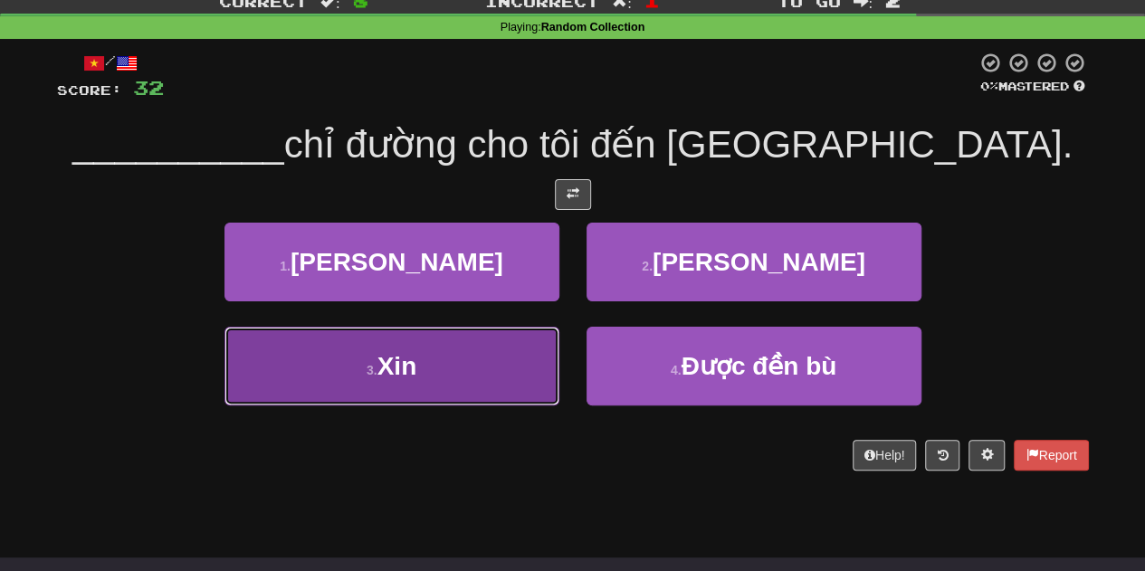
click at [531, 362] on button "3 . Xin" at bounding box center [391, 366] width 335 height 79
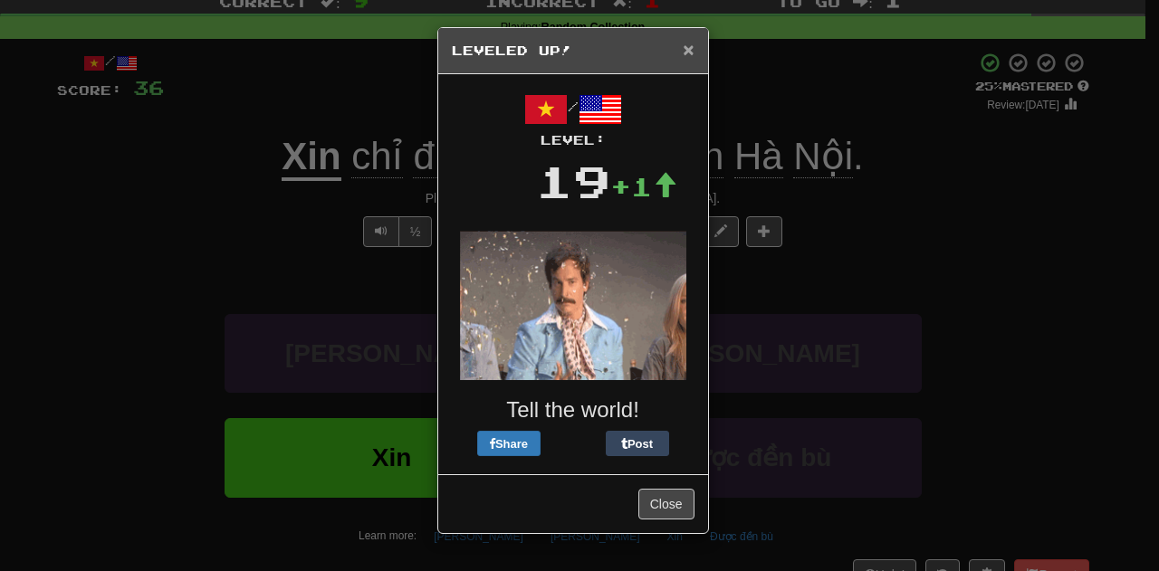
click at [686, 58] on span "×" at bounding box center [687, 49] width 11 height 21
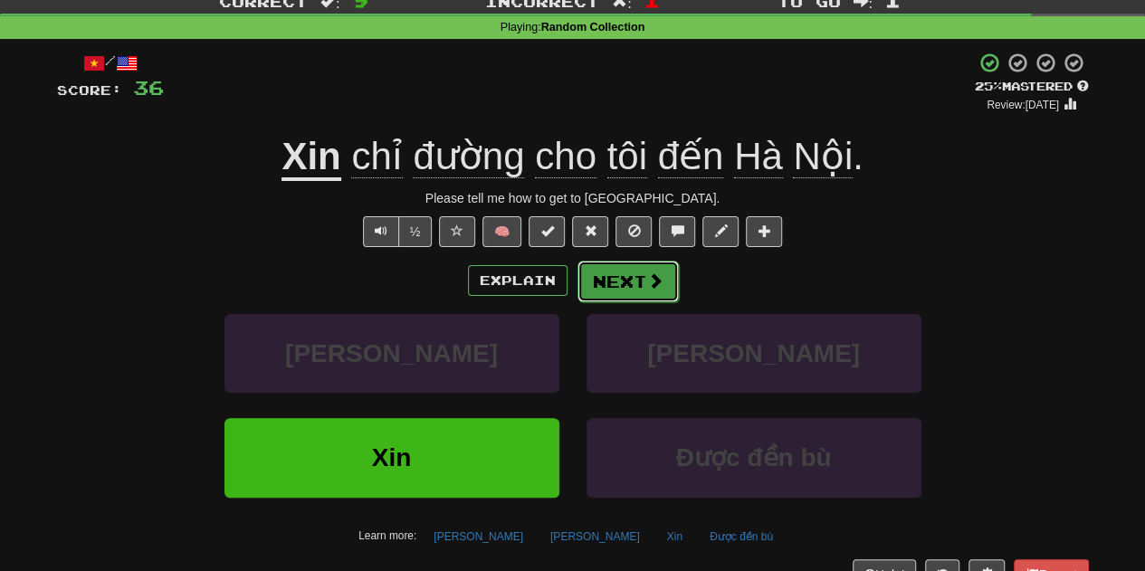
click at [638, 289] on button "Next" at bounding box center [627, 282] width 101 height 42
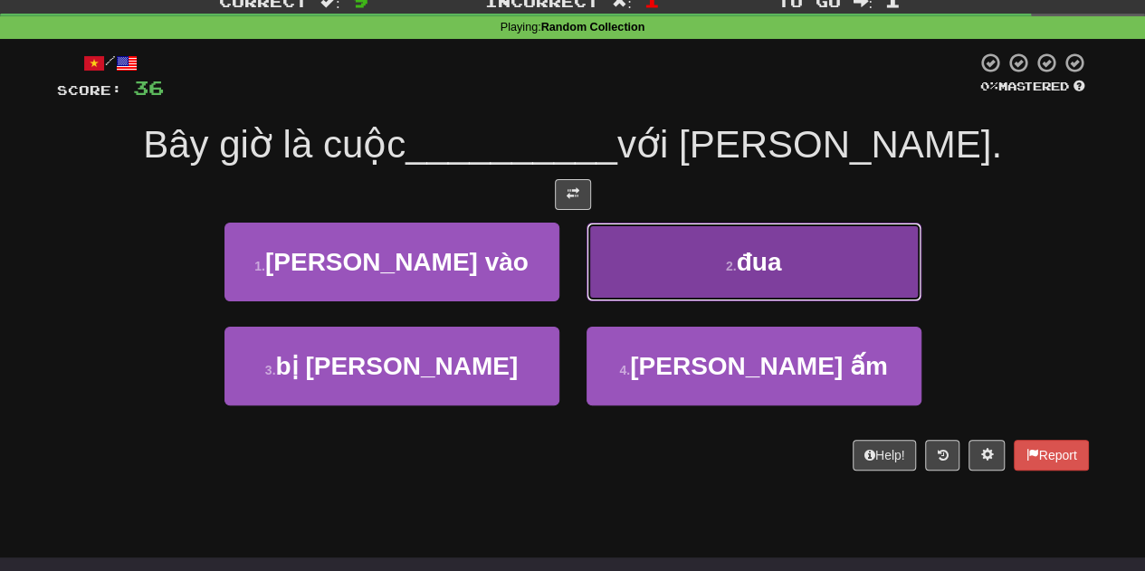
click at [743, 285] on button "2 . đua" at bounding box center [754, 262] width 335 height 79
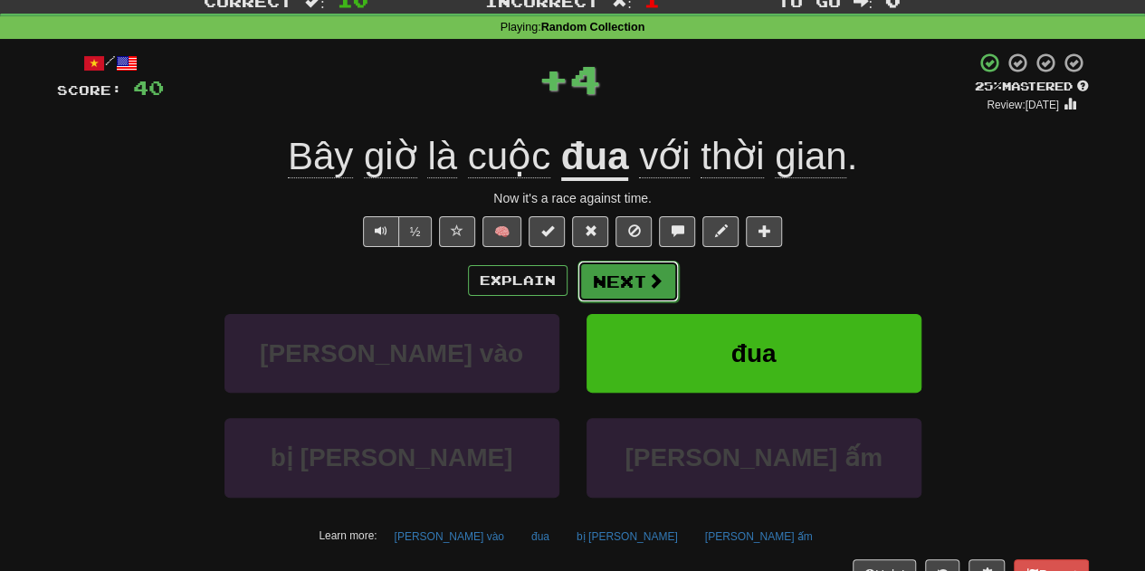
click at [616, 280] on button "Next" at bounding box center [627, 282] width 101 height 42
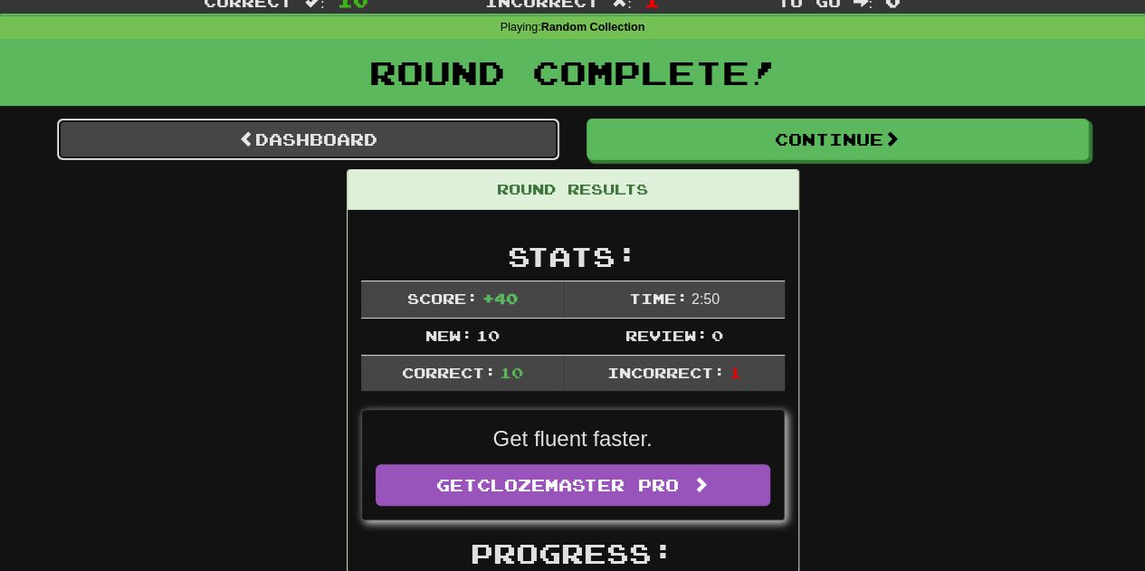
click at [527, 153] on link "Dashboard" at bounding box center [308, 140] width 502 height 42
